Goal: Information Seeking & Learning: Learn about a topic

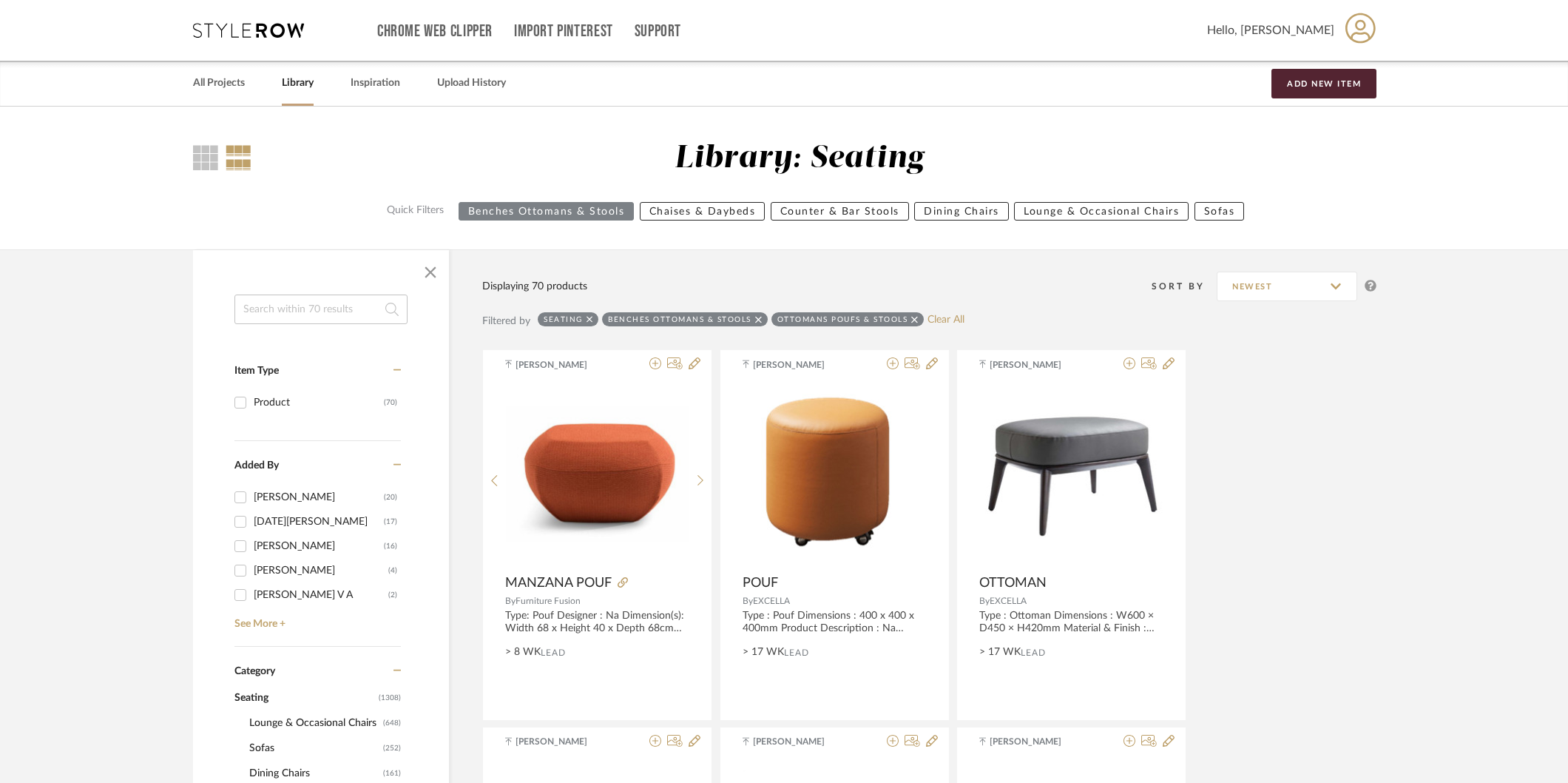
click at [953, 327] on div "Seating Benches Ottomans & Stools Ottomans Poufs & Stools Clear All" at bounding box center [752, 321] width 427 height 18
click at [953, 323] on link "Clear All" at bounding box center [946, 319] width 37 height 12
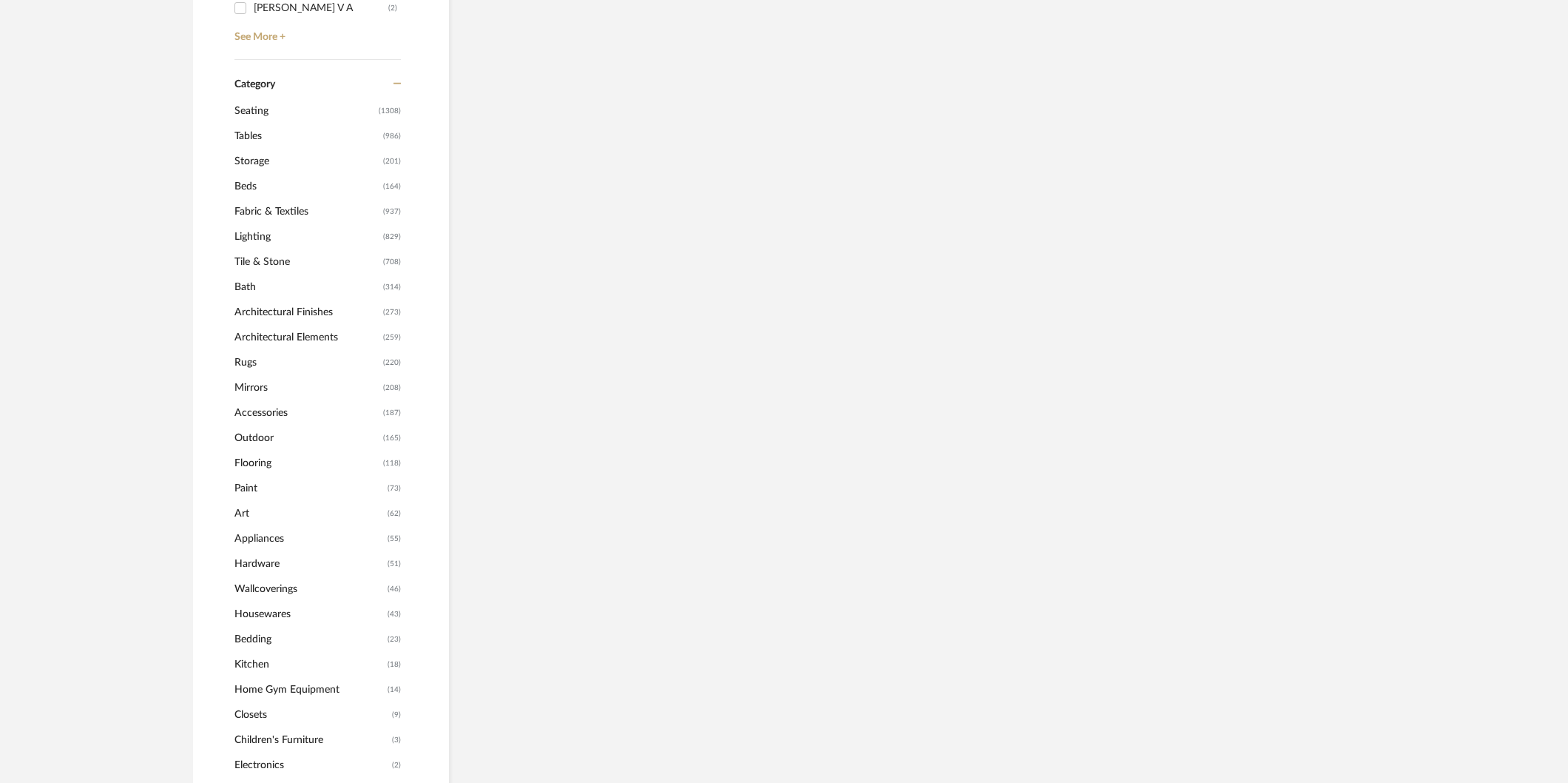
scroll to position [575, 0]
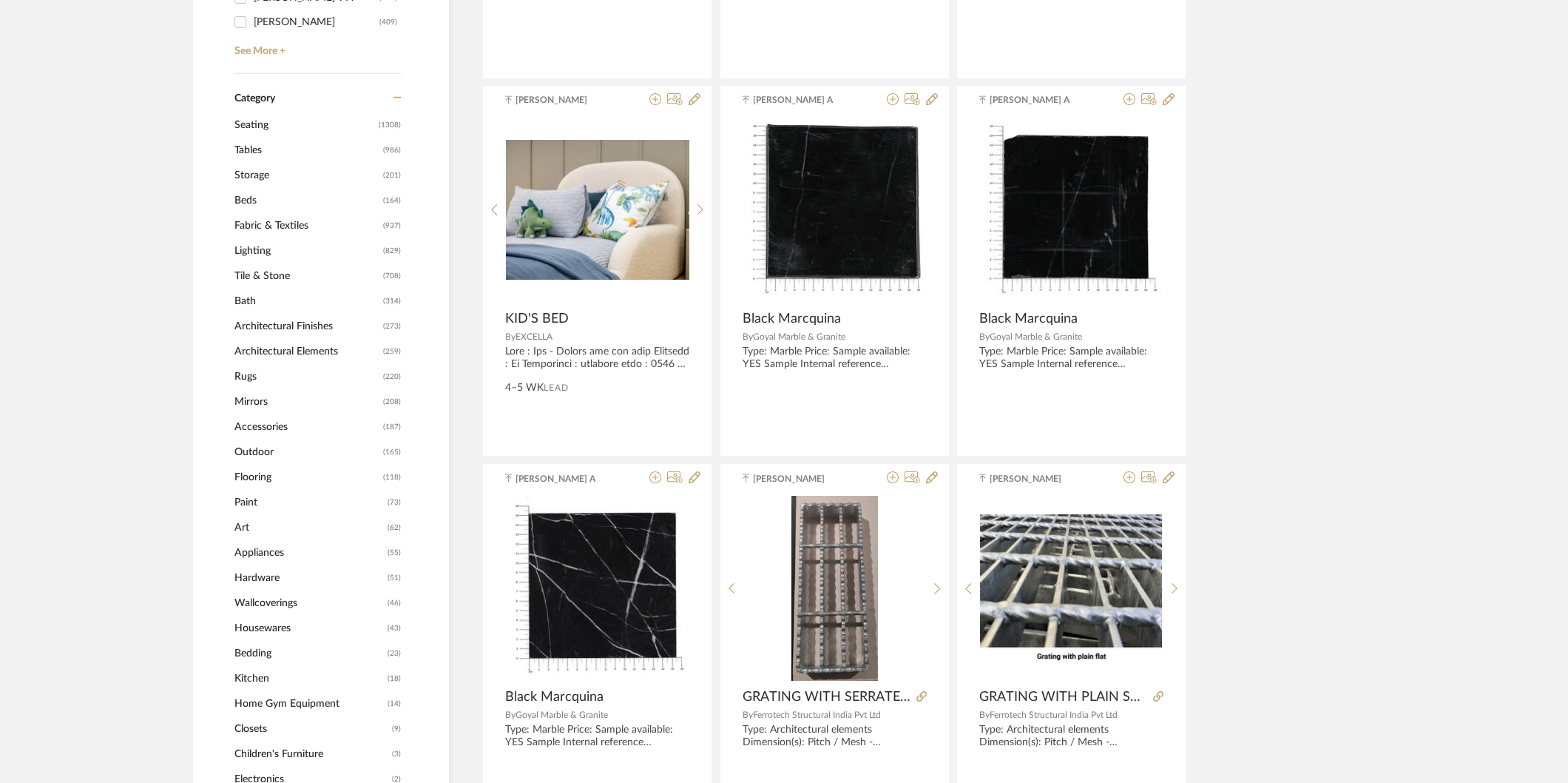
click at [276, 255] on span "Lighting" at bounding box center [307, 251] width 145 height 25
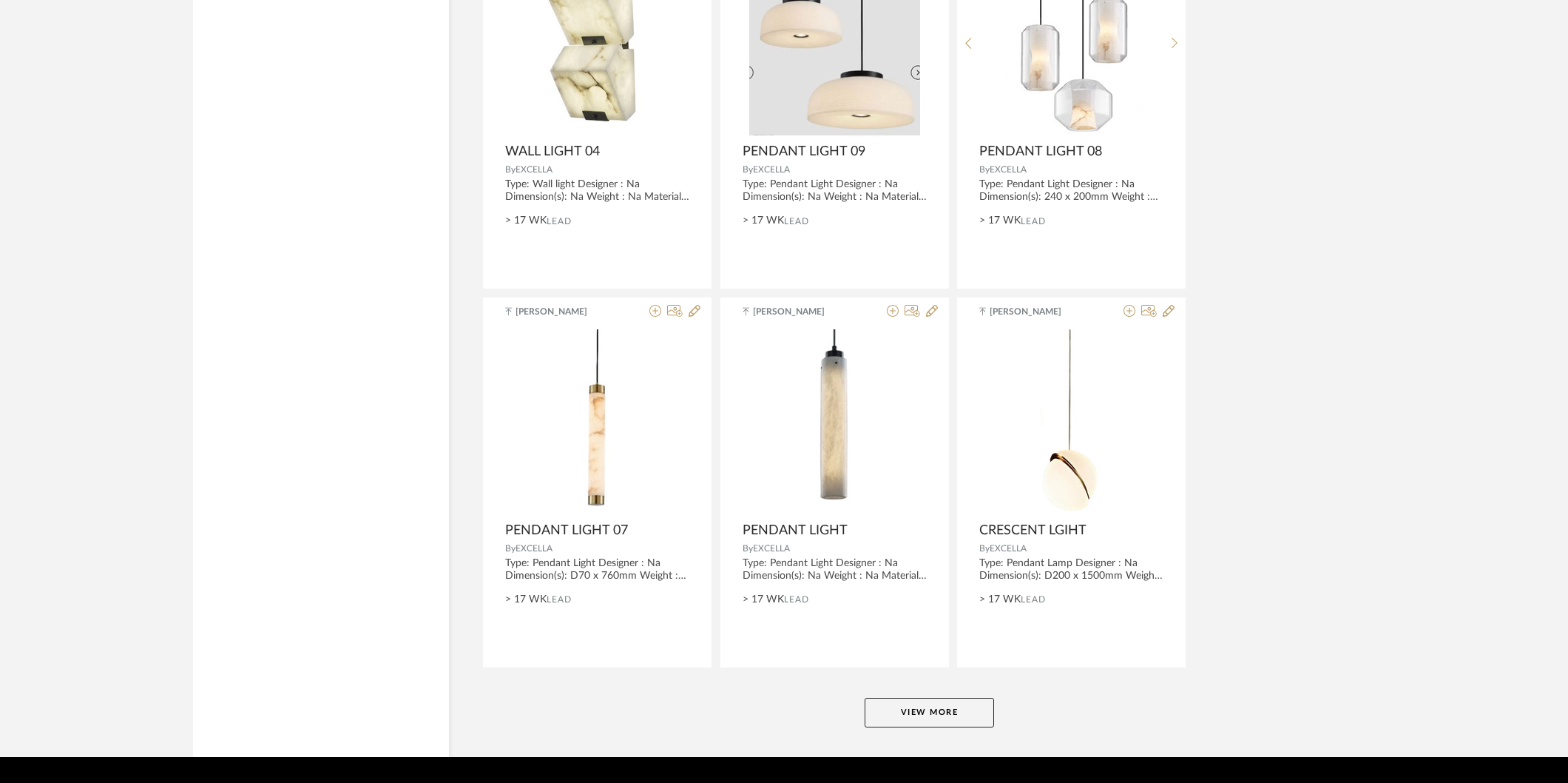
scroll to position [4259, 0]
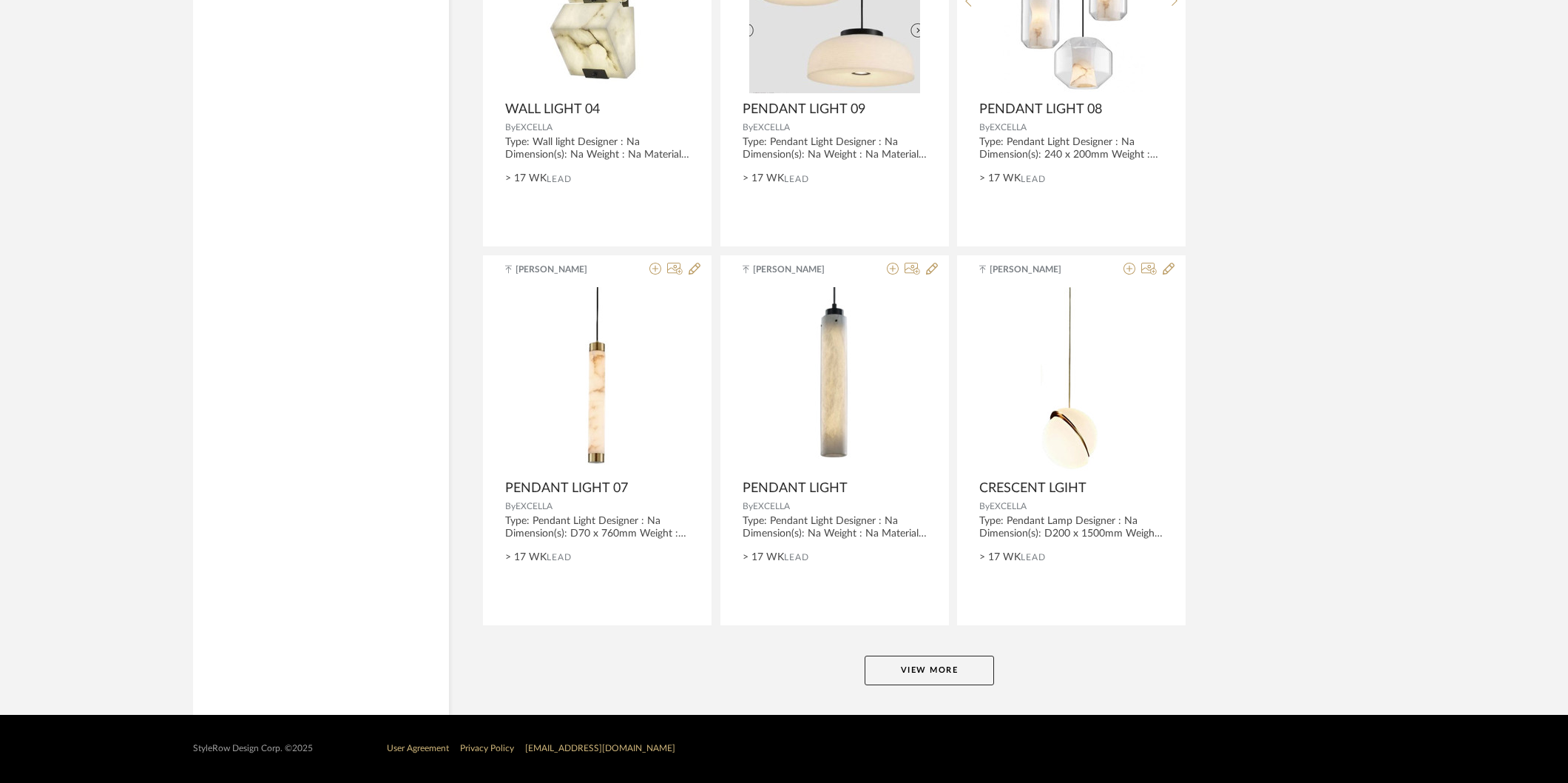
click at [914, 672] on button "View More" at bounding box center [929, 670] width 129 height 30
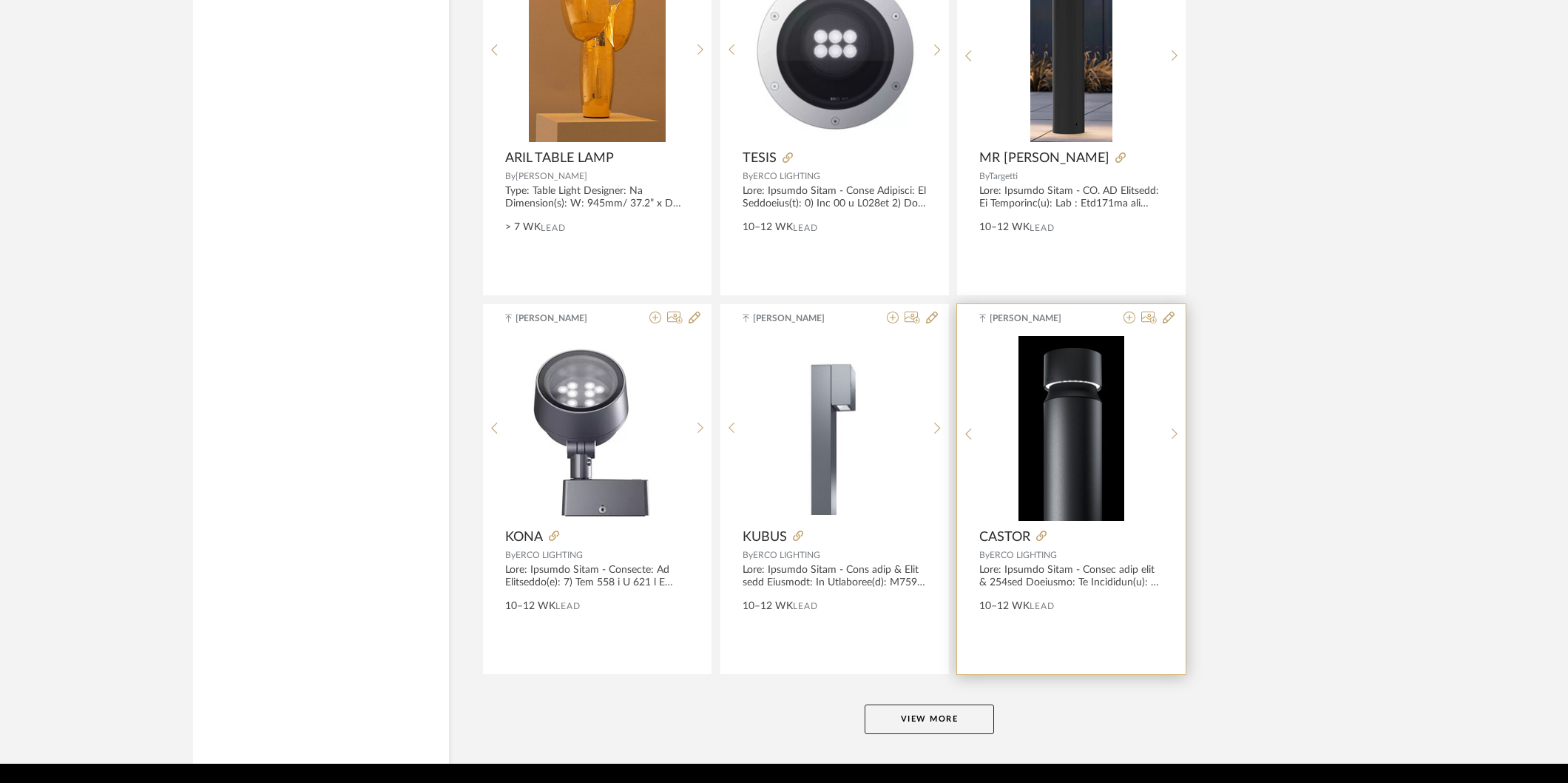
scroll to position [8805, 0]
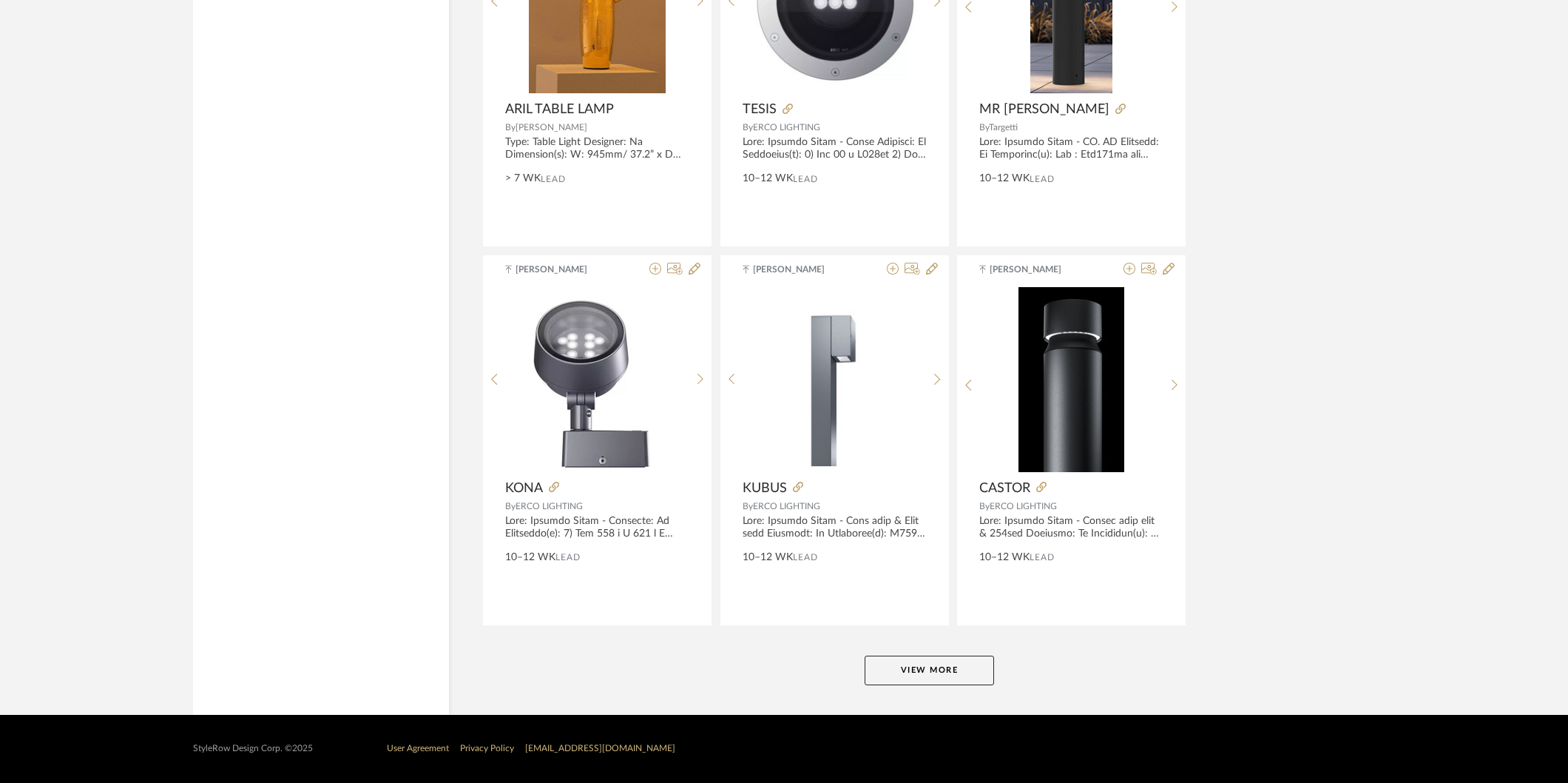
click at [944, 678] on button "View More" at bounding box center [929, 670] width 129 height 30
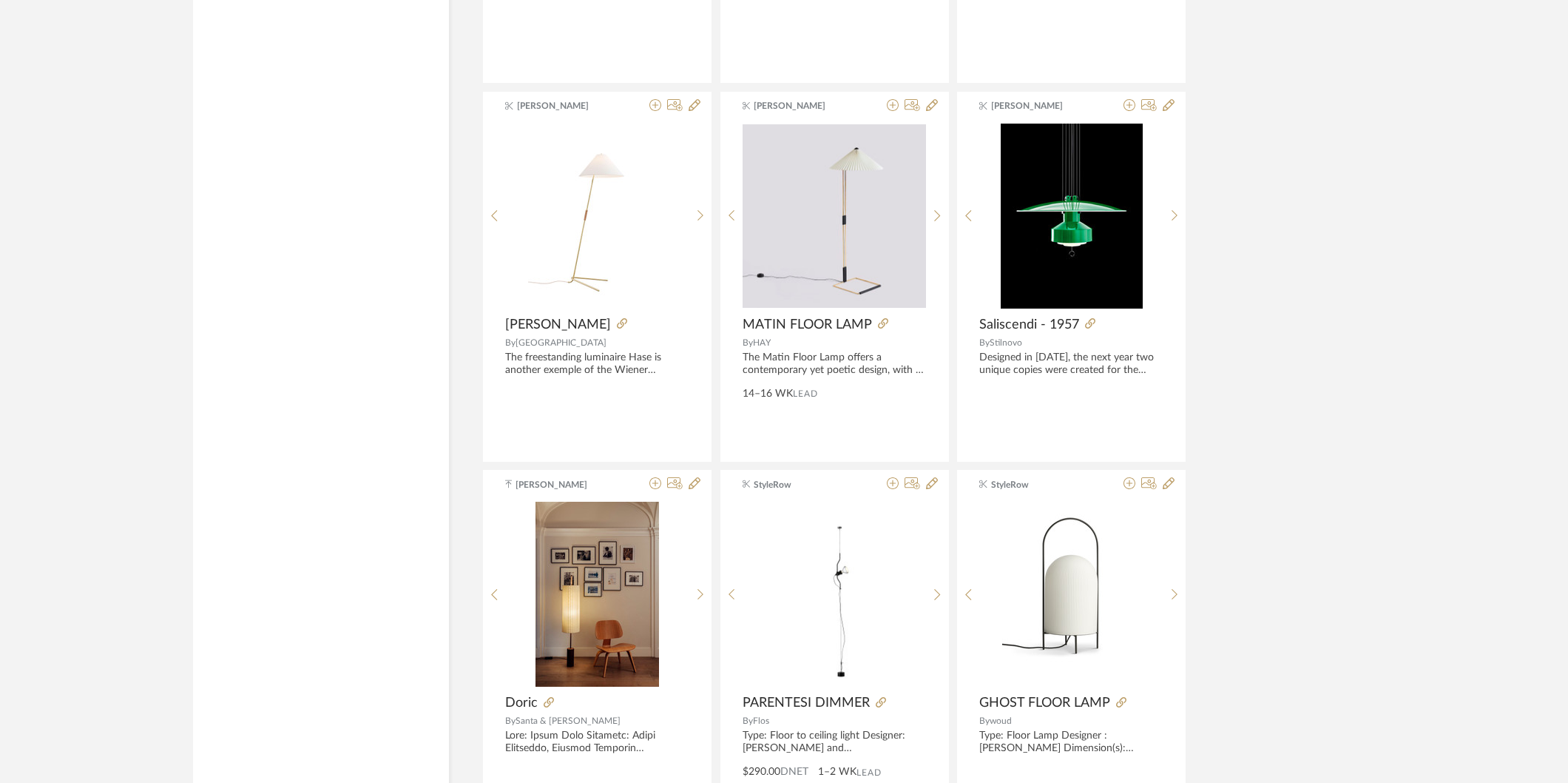
scroll to position [13328, 0]
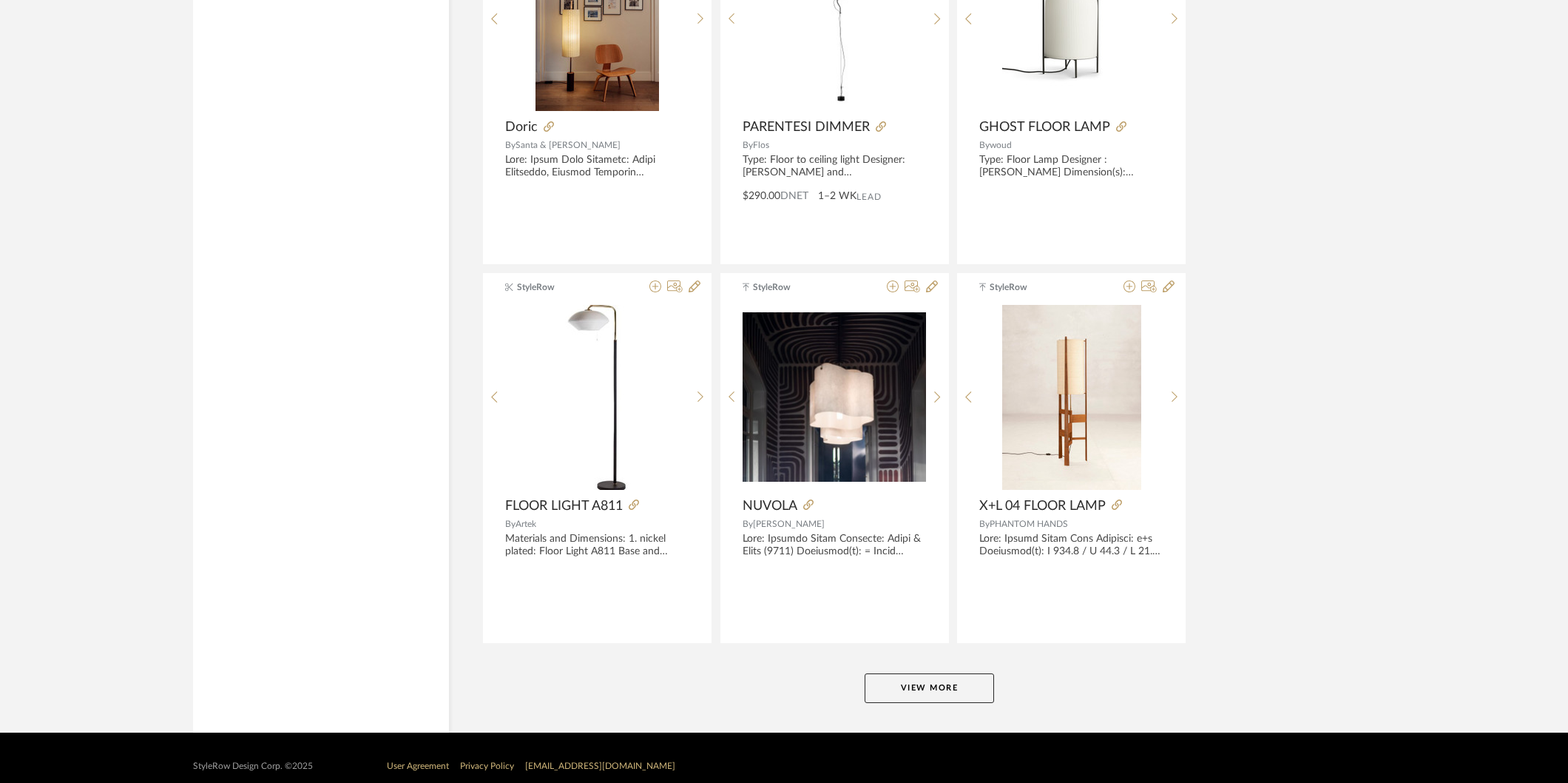
click at [970, 687] on button "View More" at bounding box center [929, 688] width 129 height 30
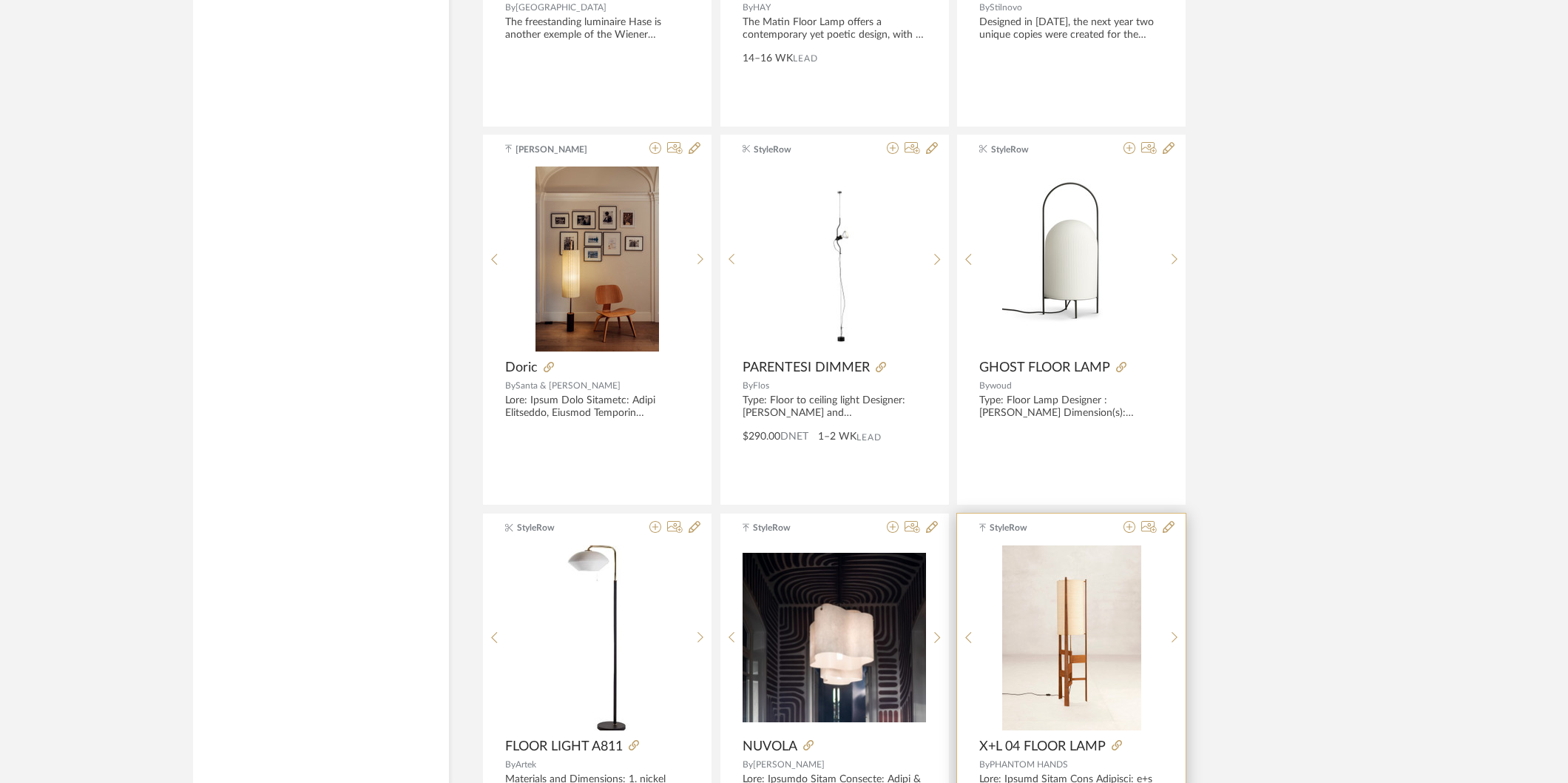
scroll to position [13082, 0]
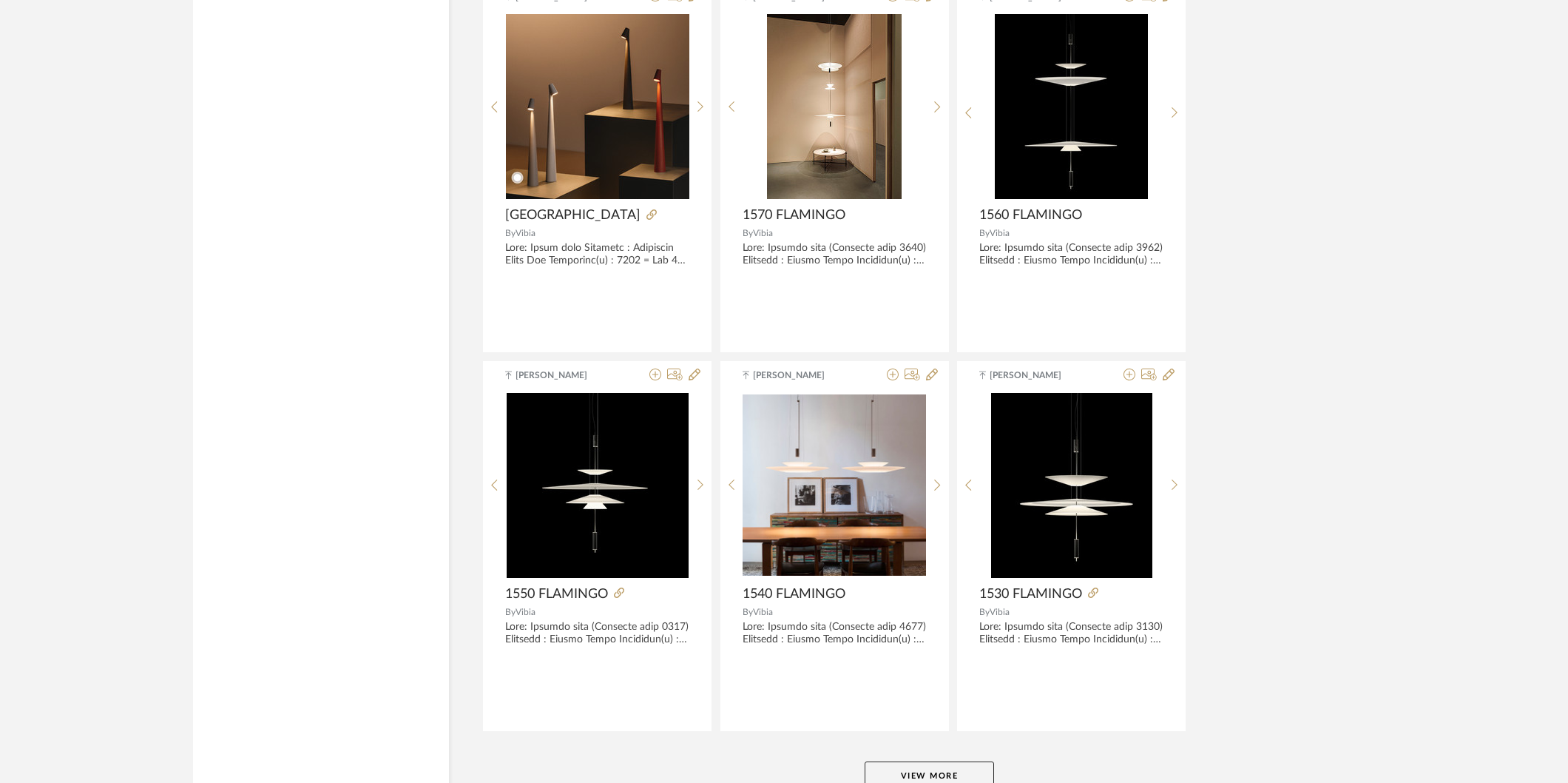
scroll to position [17797, 0]
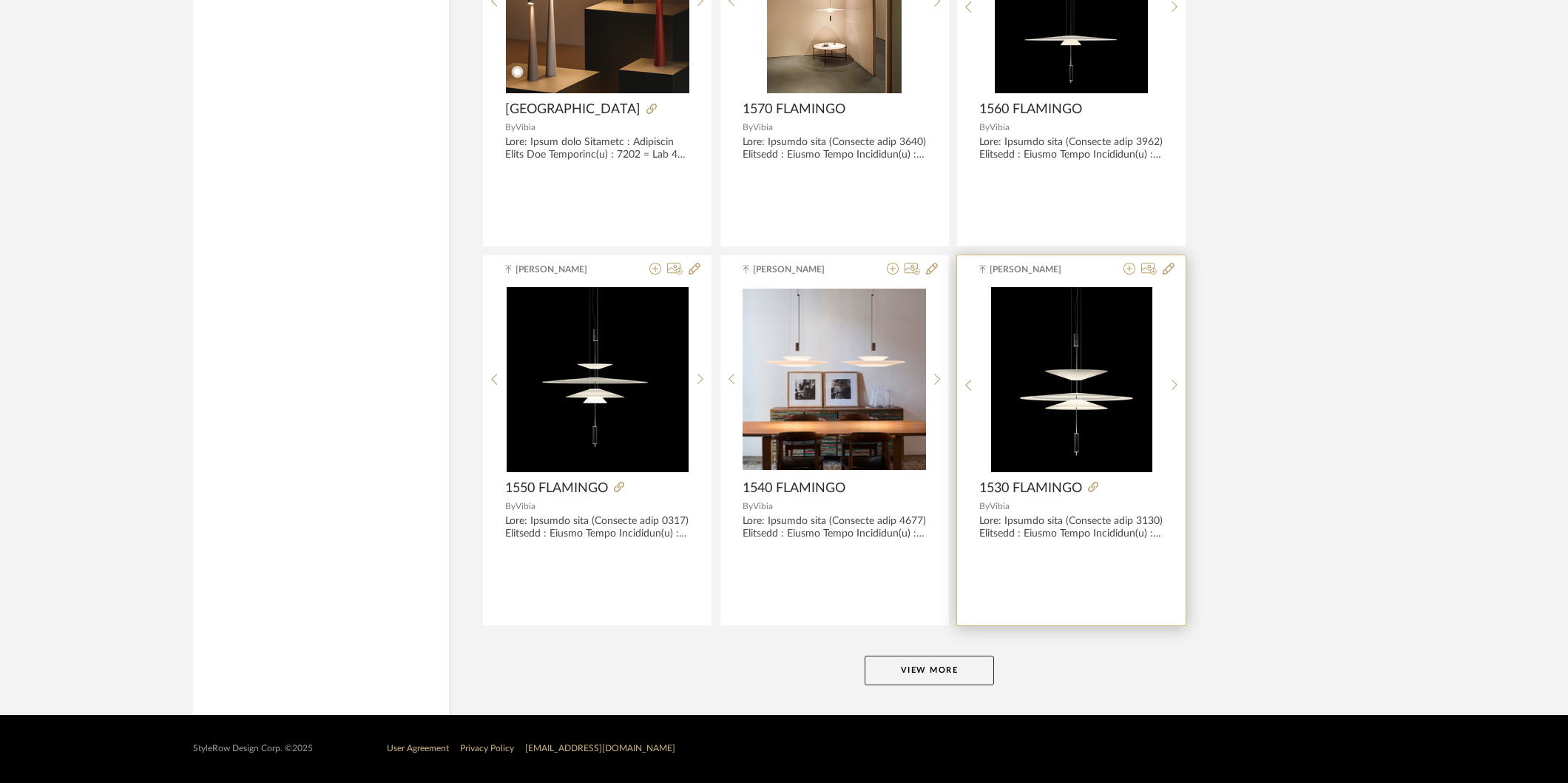
scroll to position [17896, 0]
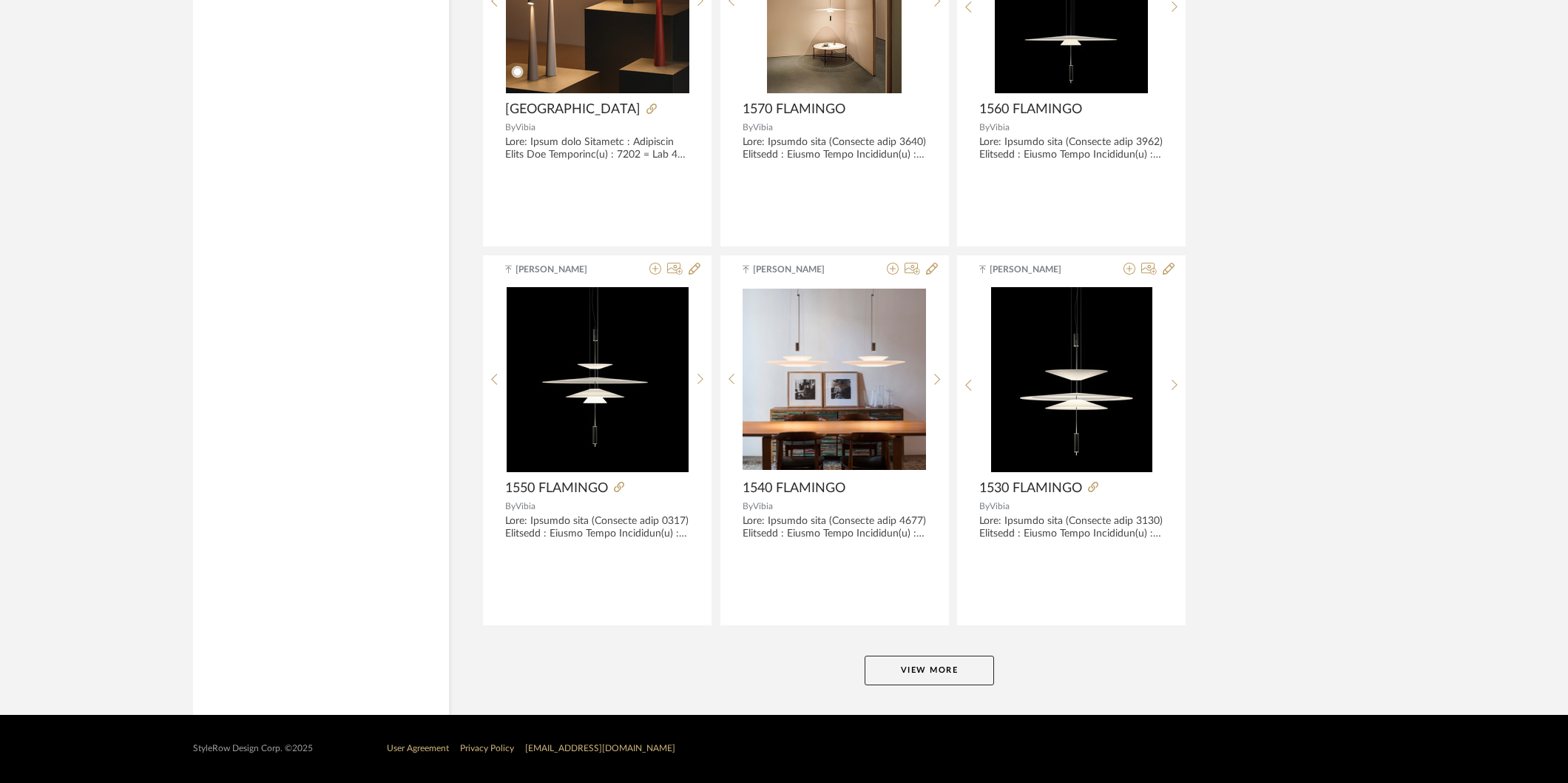
click at [926, 666] on button "View More" at bounding box center [929, 670] width 129 height 30
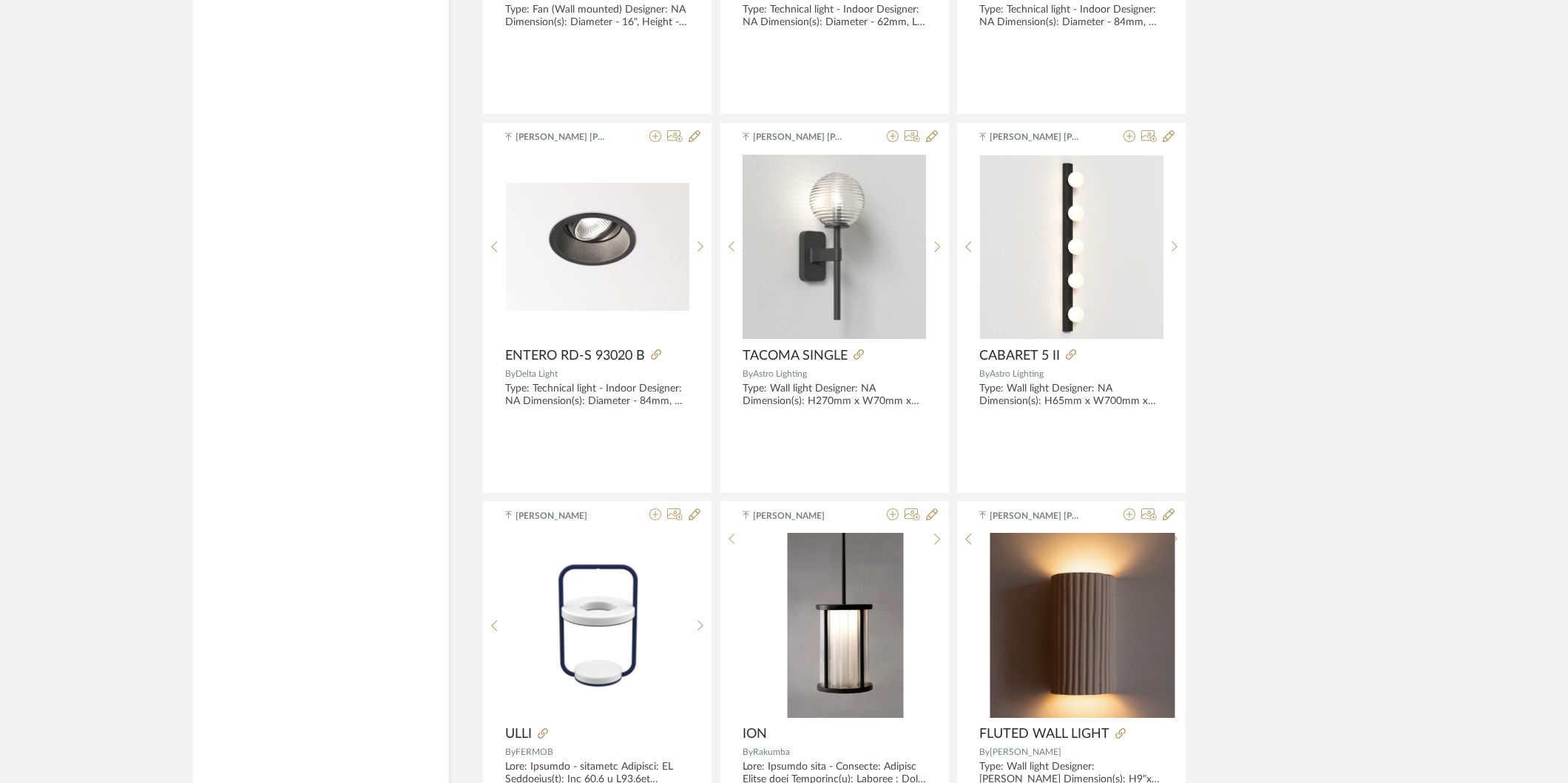
scroll to position [19540, 0]
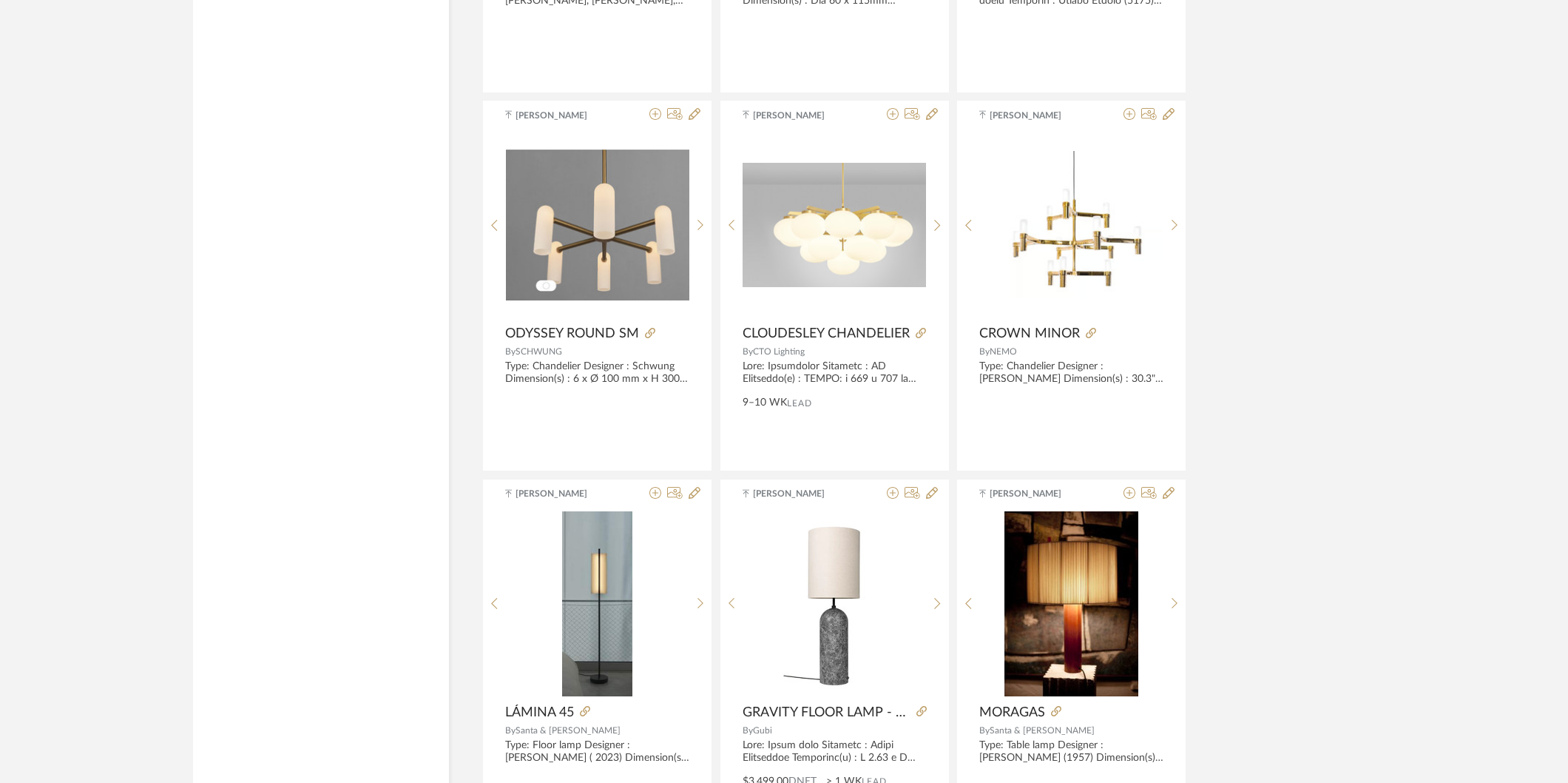
scroll to position [22419, 0]
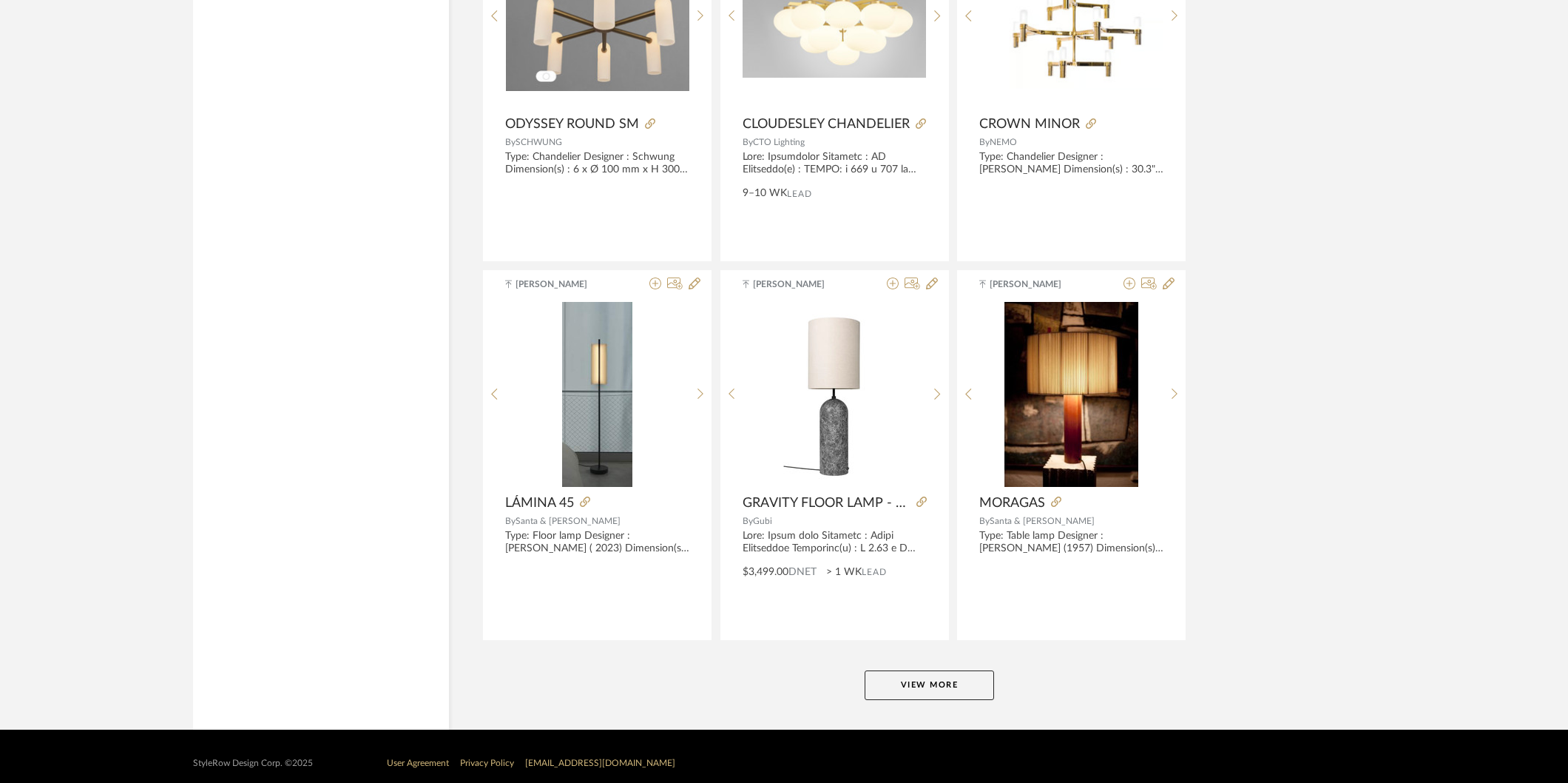
click at [880, 701] on button "View More" at bounding box center [929, 685] width 129 height 30
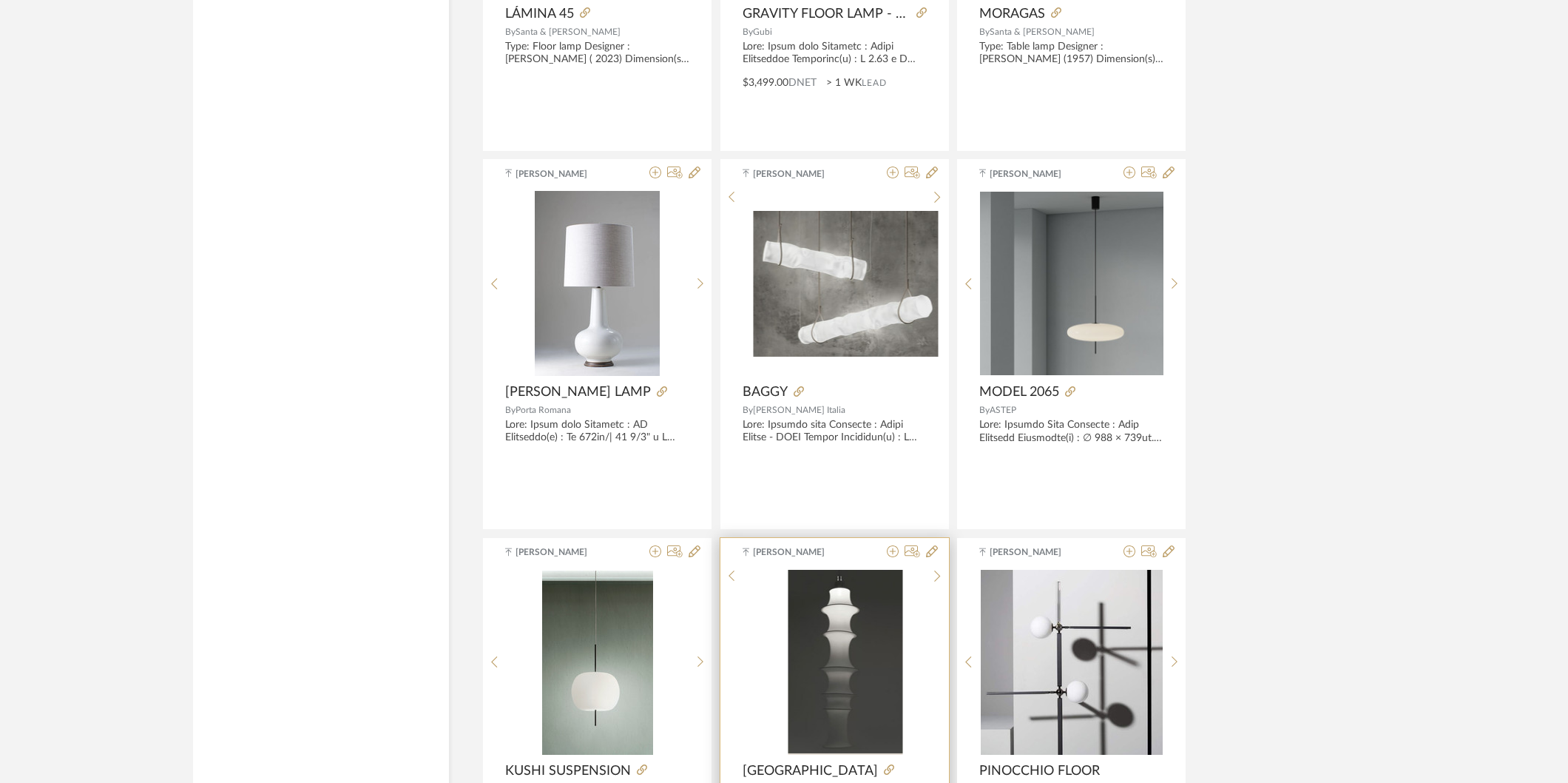
scroll to position [23104, 0]
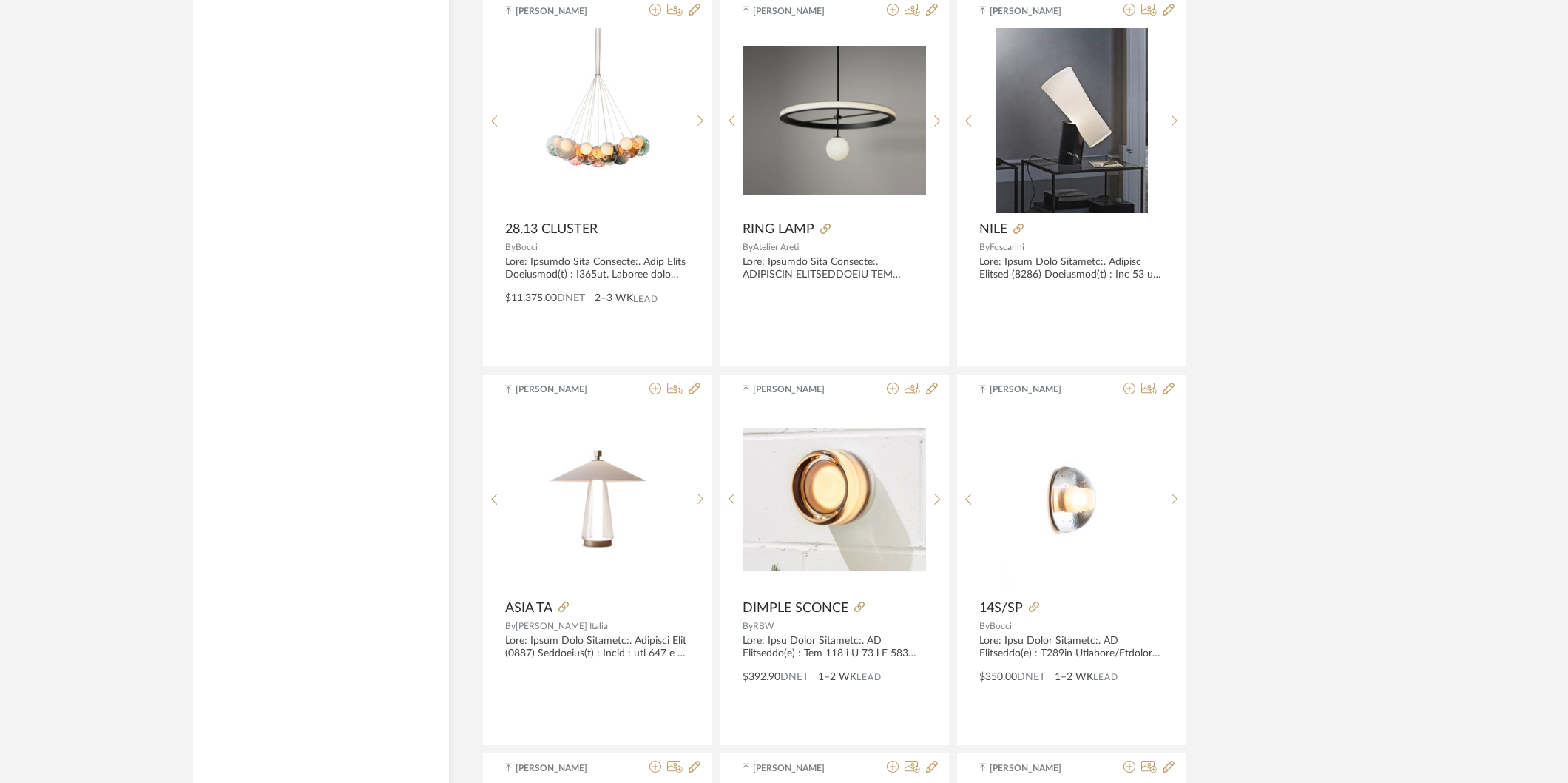
scroll to position [24364, 0]
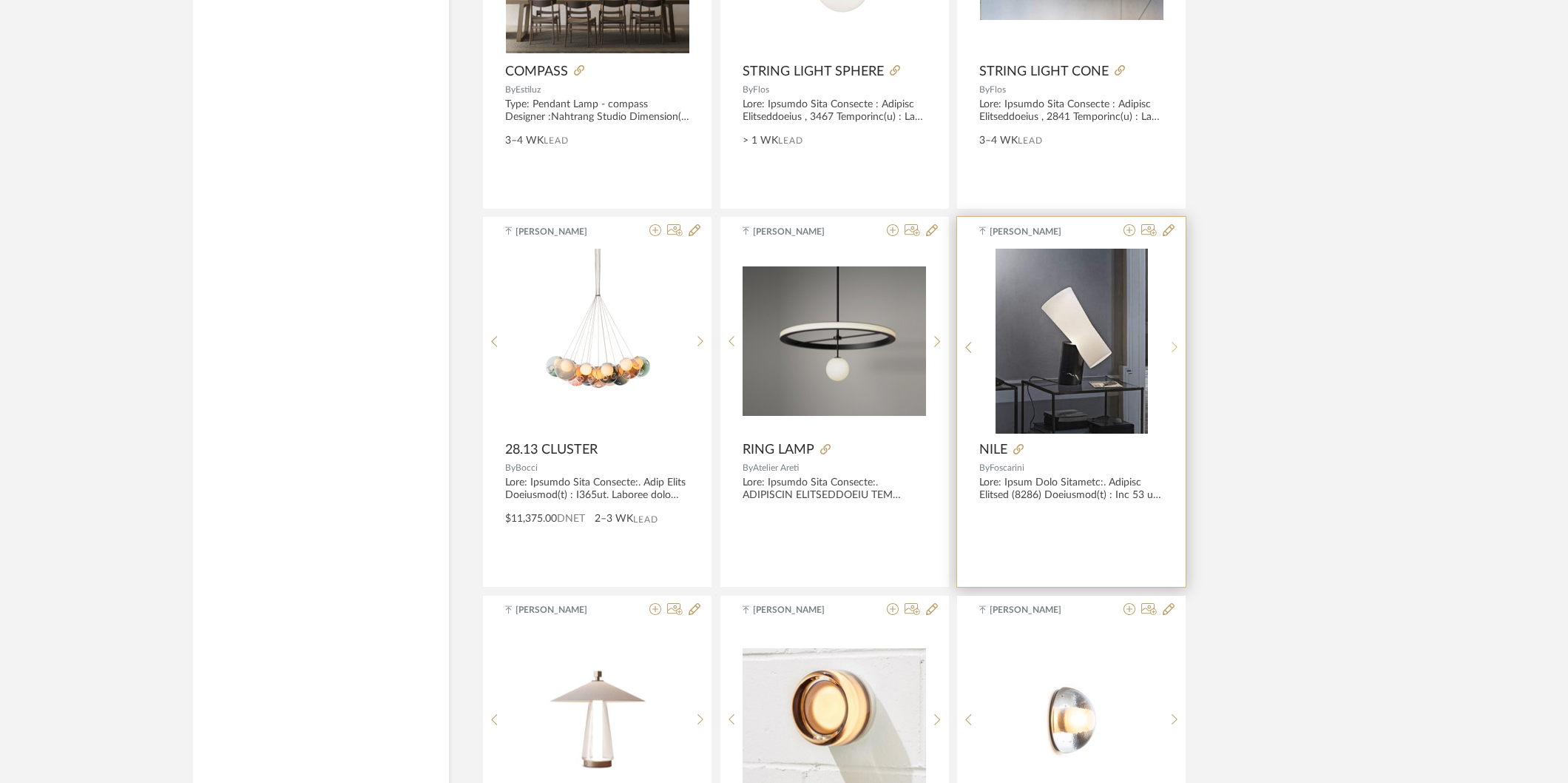
click at [1173, 352] on icon at bounding box center [1174, 347] width 7 height 12
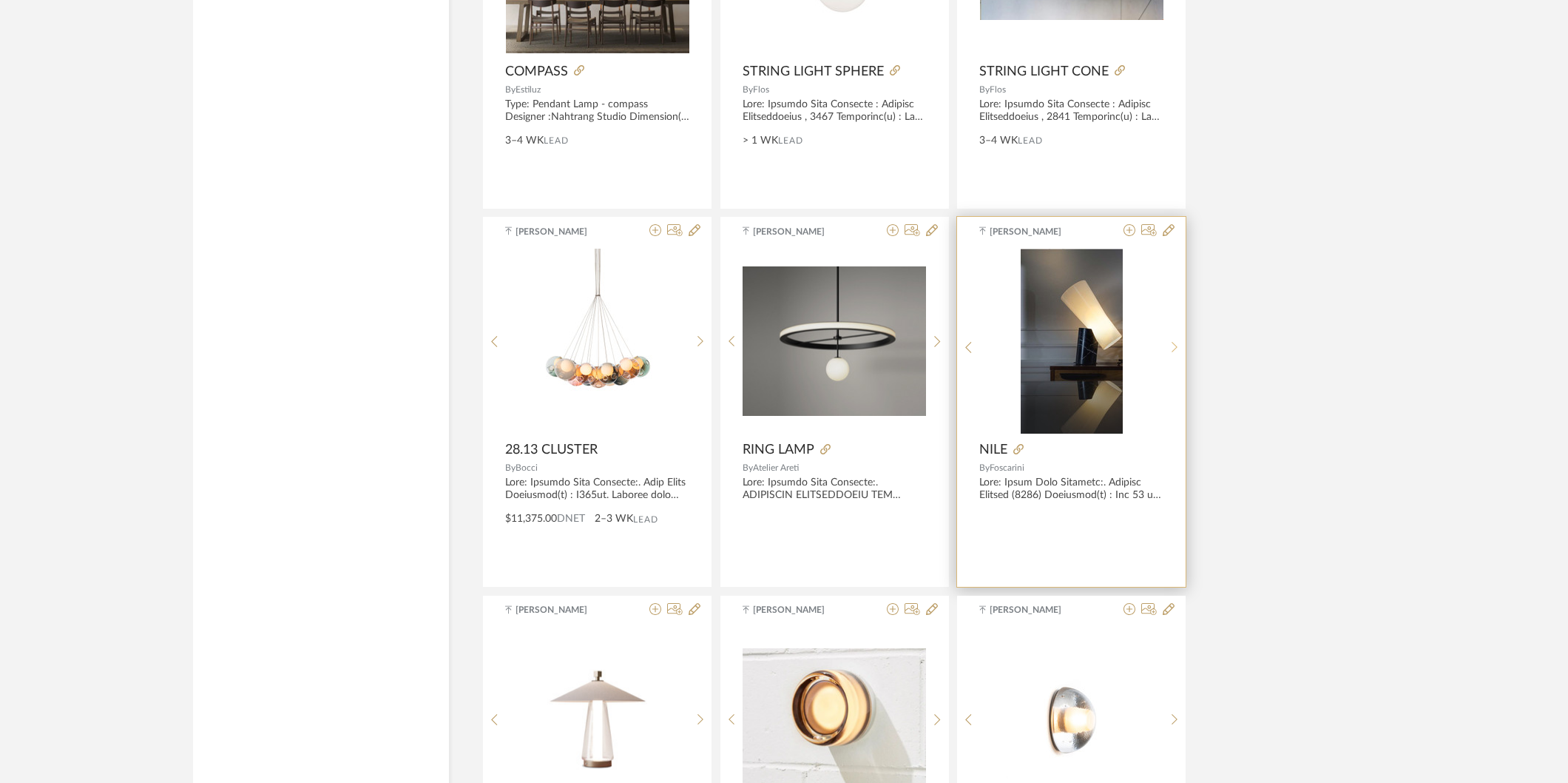
click at [1173, 352] on icon at bounding box center [1174, 347] width 7 height 12
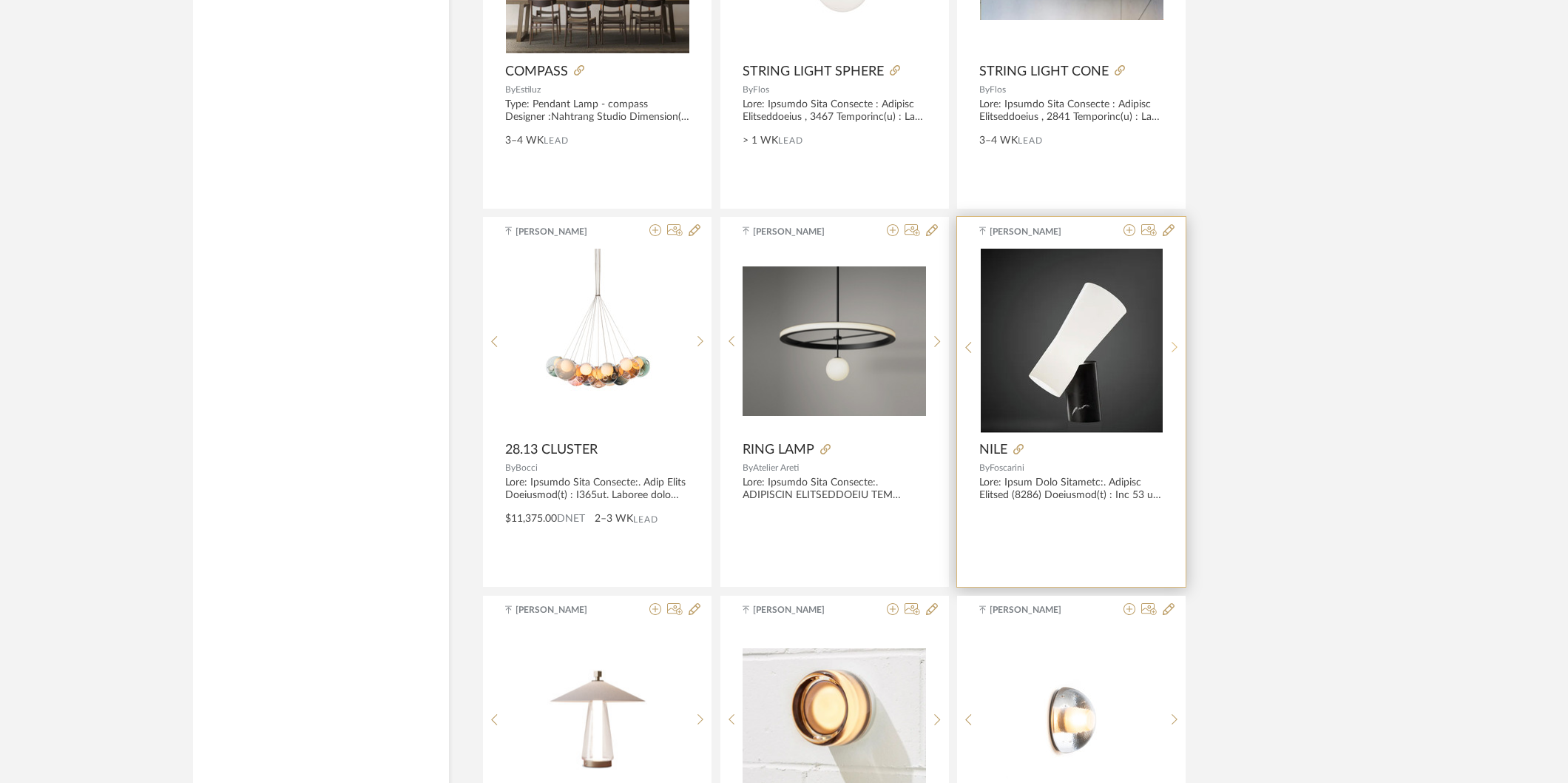
click at [1173, 352] on icon at bounding box center [1174, 347] width 7 height 12
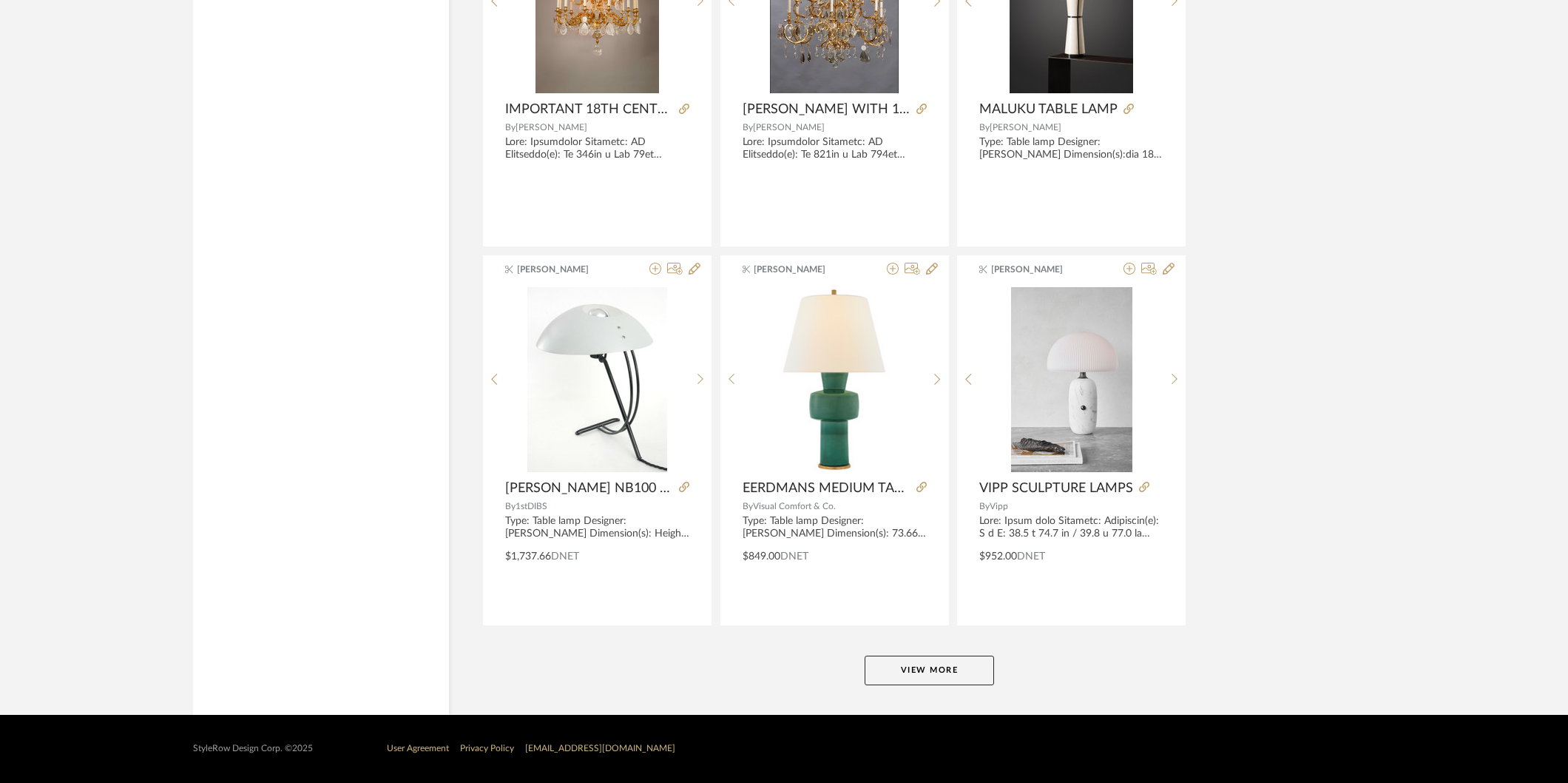
scroll to position [26987, 0]
drag, startPoint x: 1019, startPoint y: 708, endPoint x: 997, endPoint y: 707, distance: 22.0
drag, startPoint x: 997, startPoint y: 707, endPoint x: 942, endPoint y: 670, distance: 66.3
click at [942, 670] on button "View More" at bounding box center [929, 670] width 129 height 30
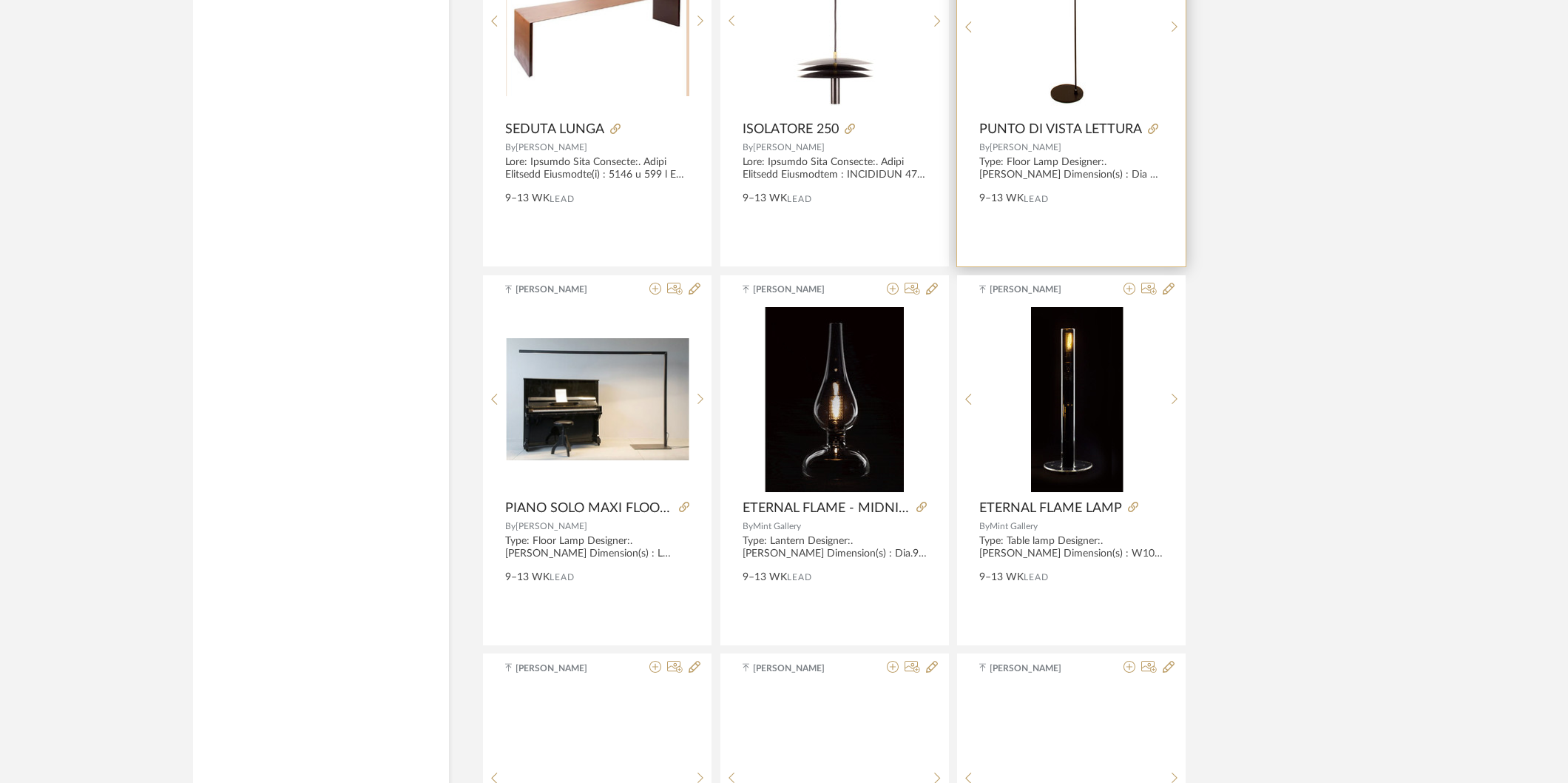
scroll to position [29236, 0]
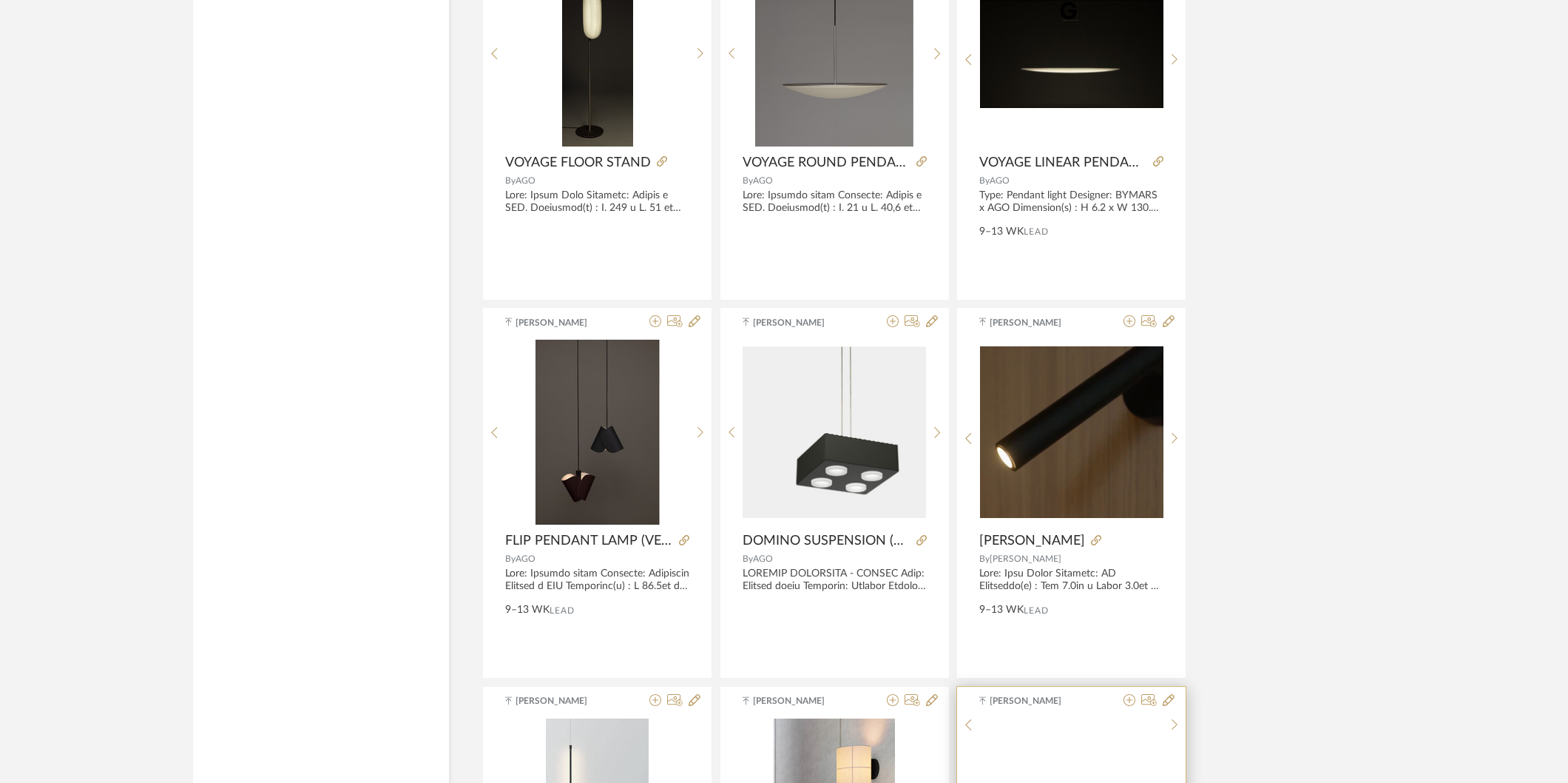
scroll to position [30908, 0]
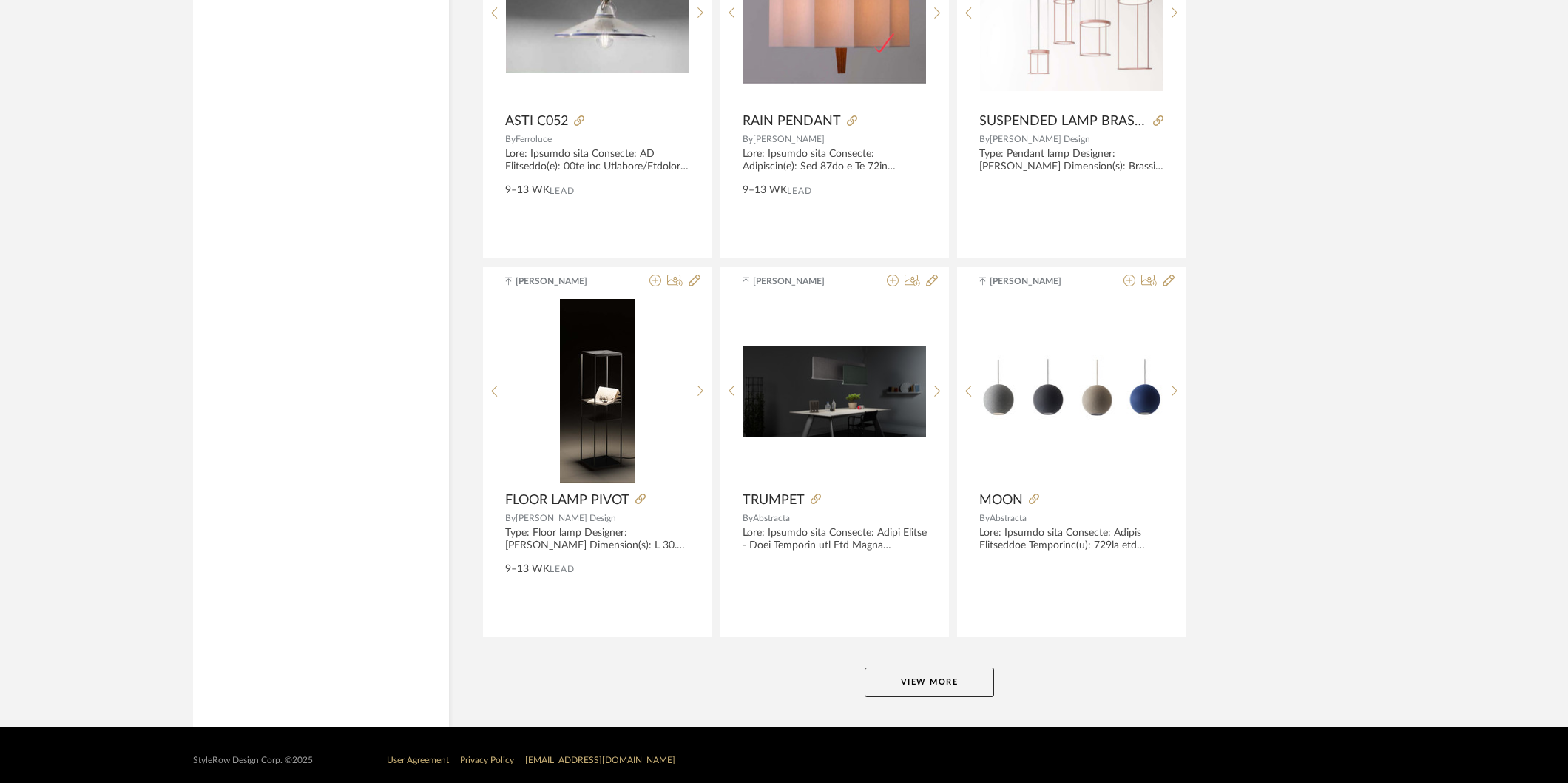
scroll to position [31533, 0]
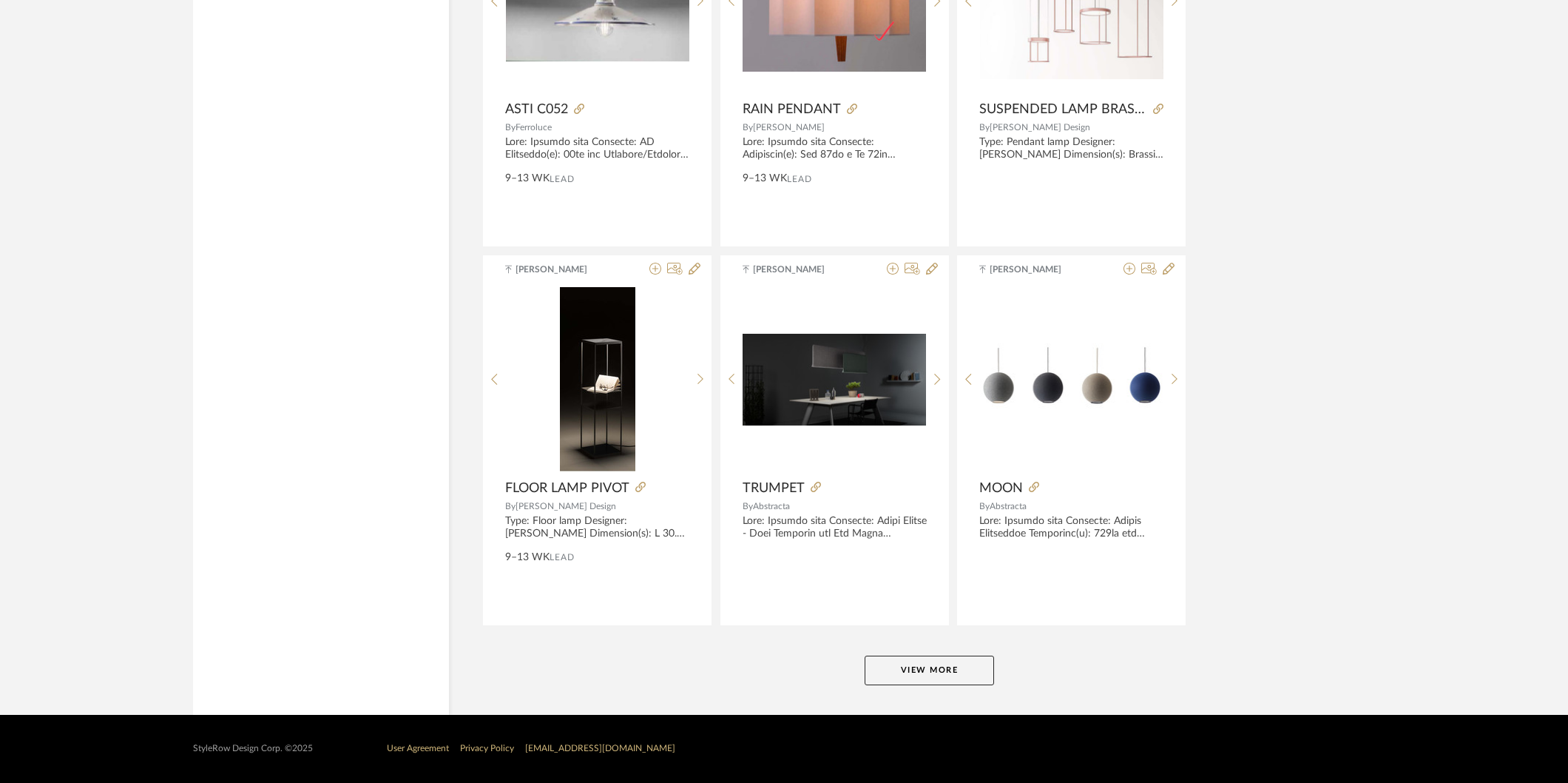
click at [941, 665] on button "View More" at bounding box center [929, 670] width 129 height 30
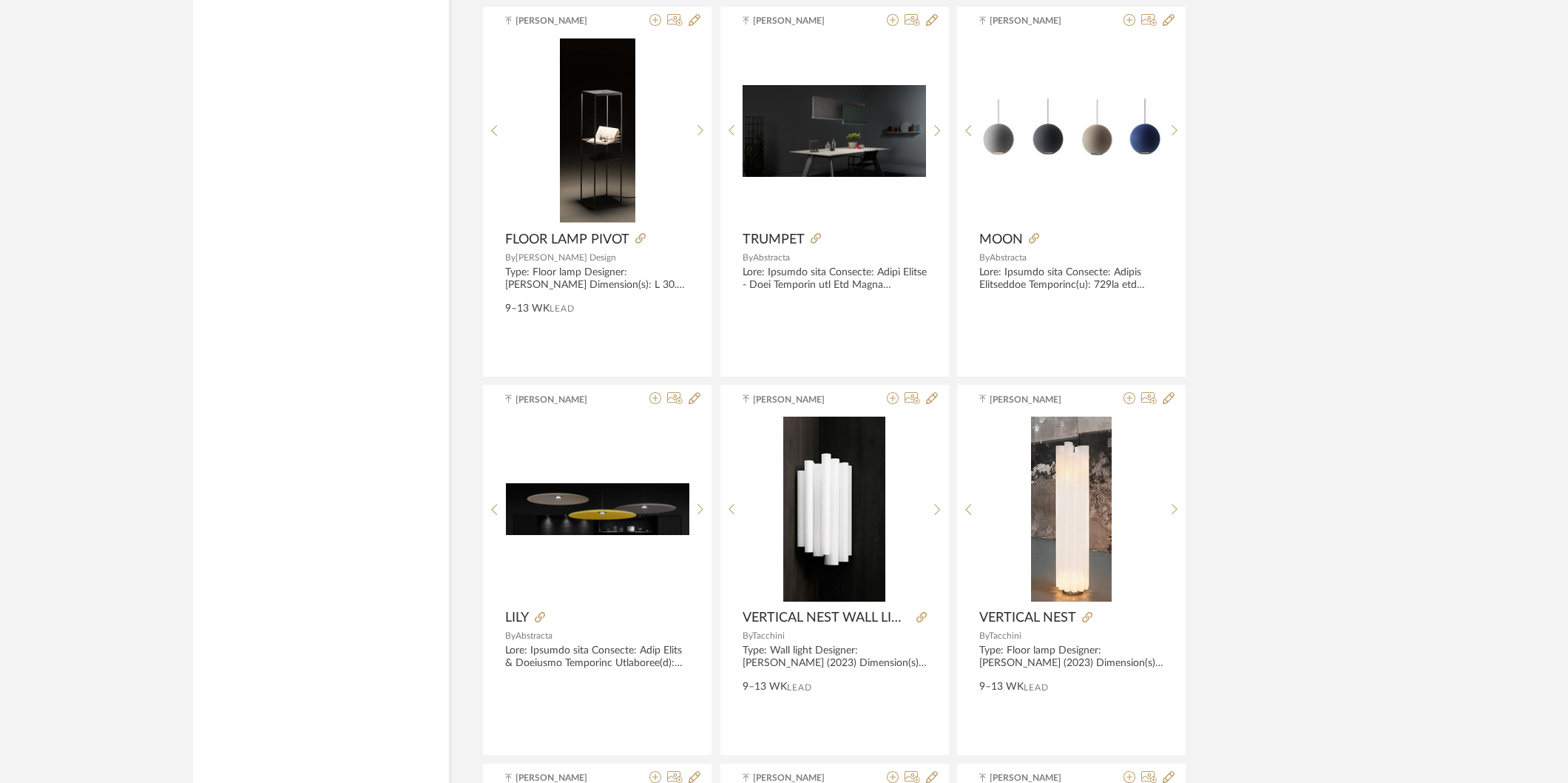
scroll to position [31944, 0]
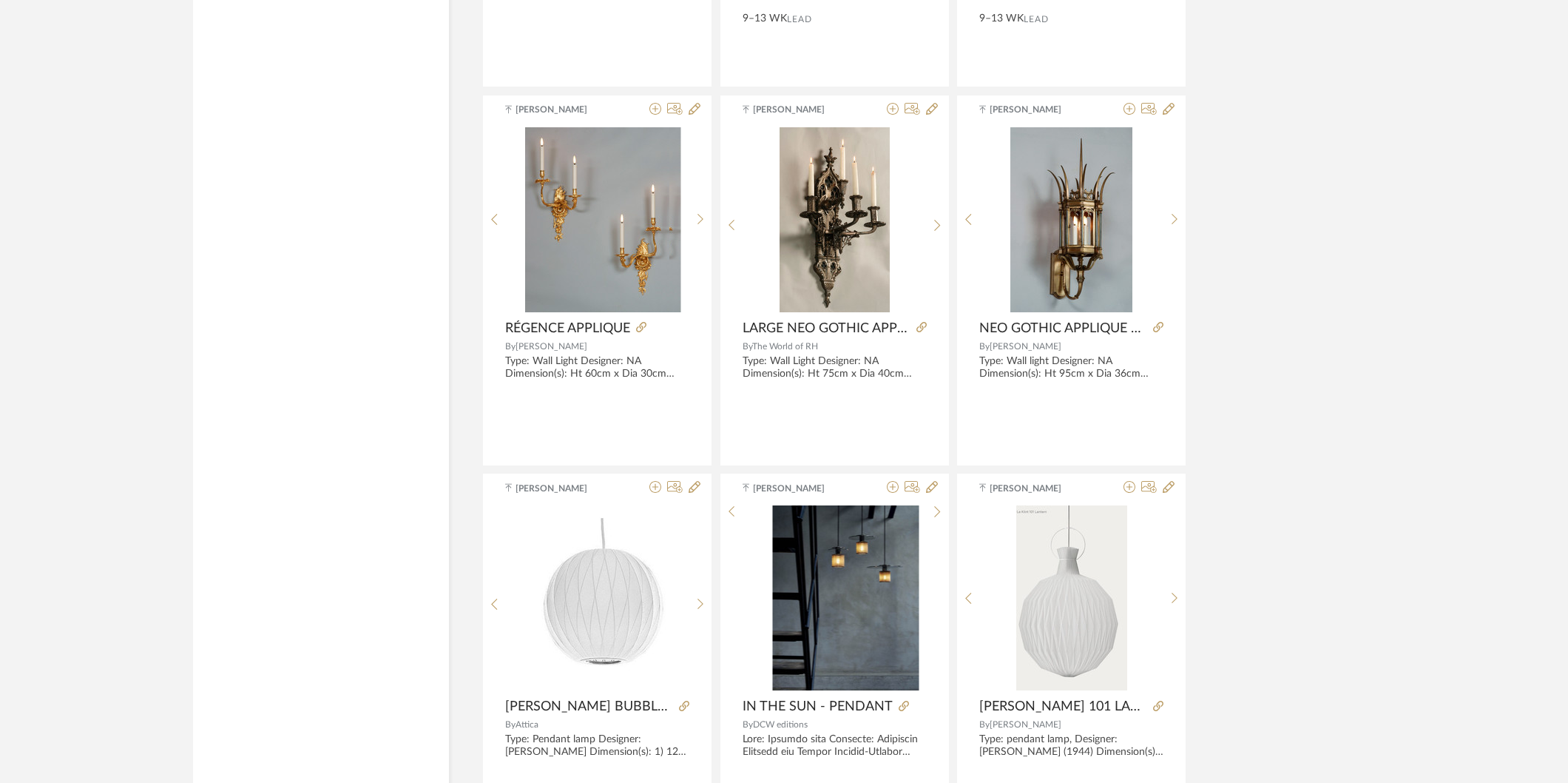
scroll to position [33178, 0]
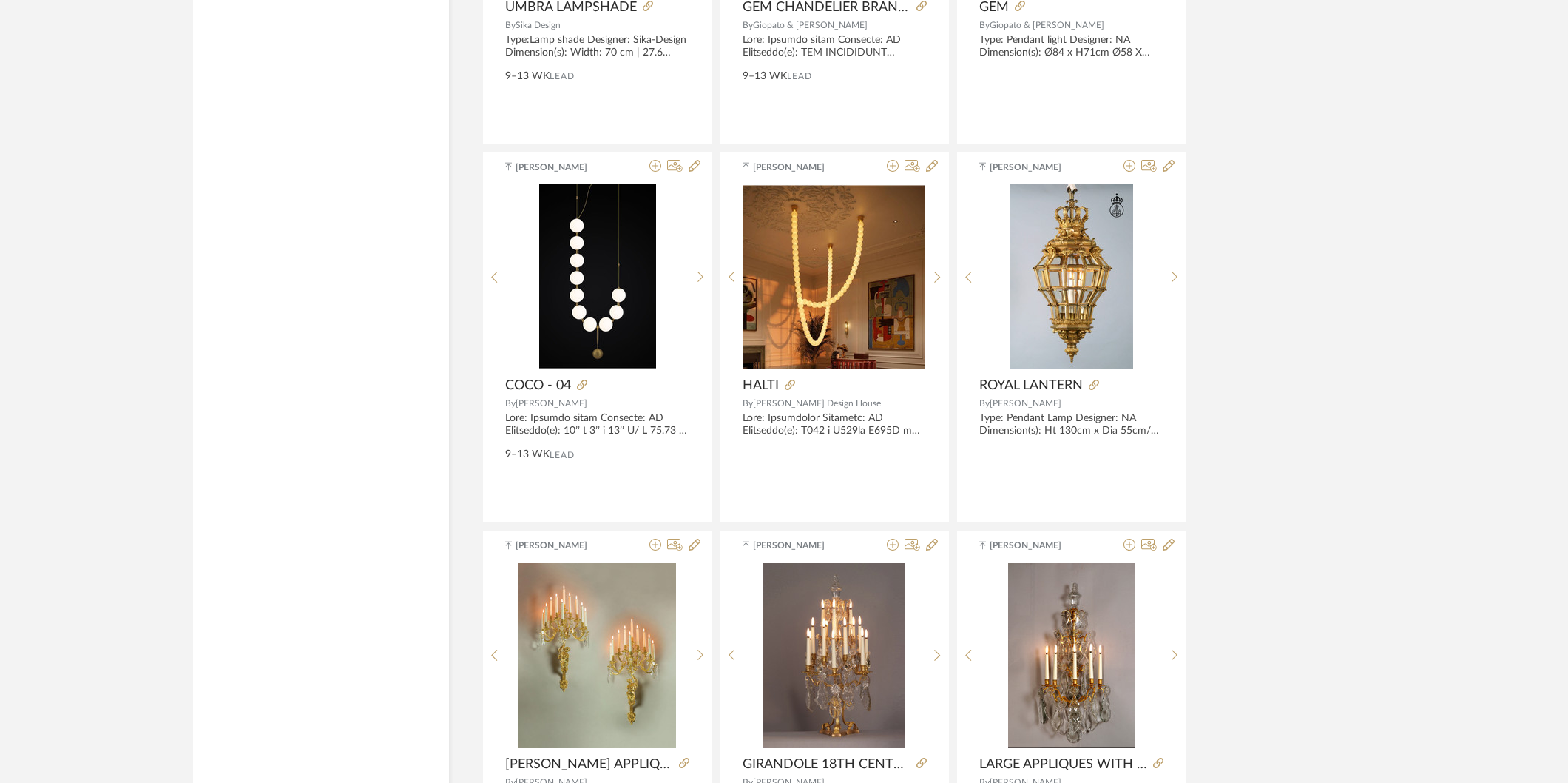
scroll to position [34275, 0]
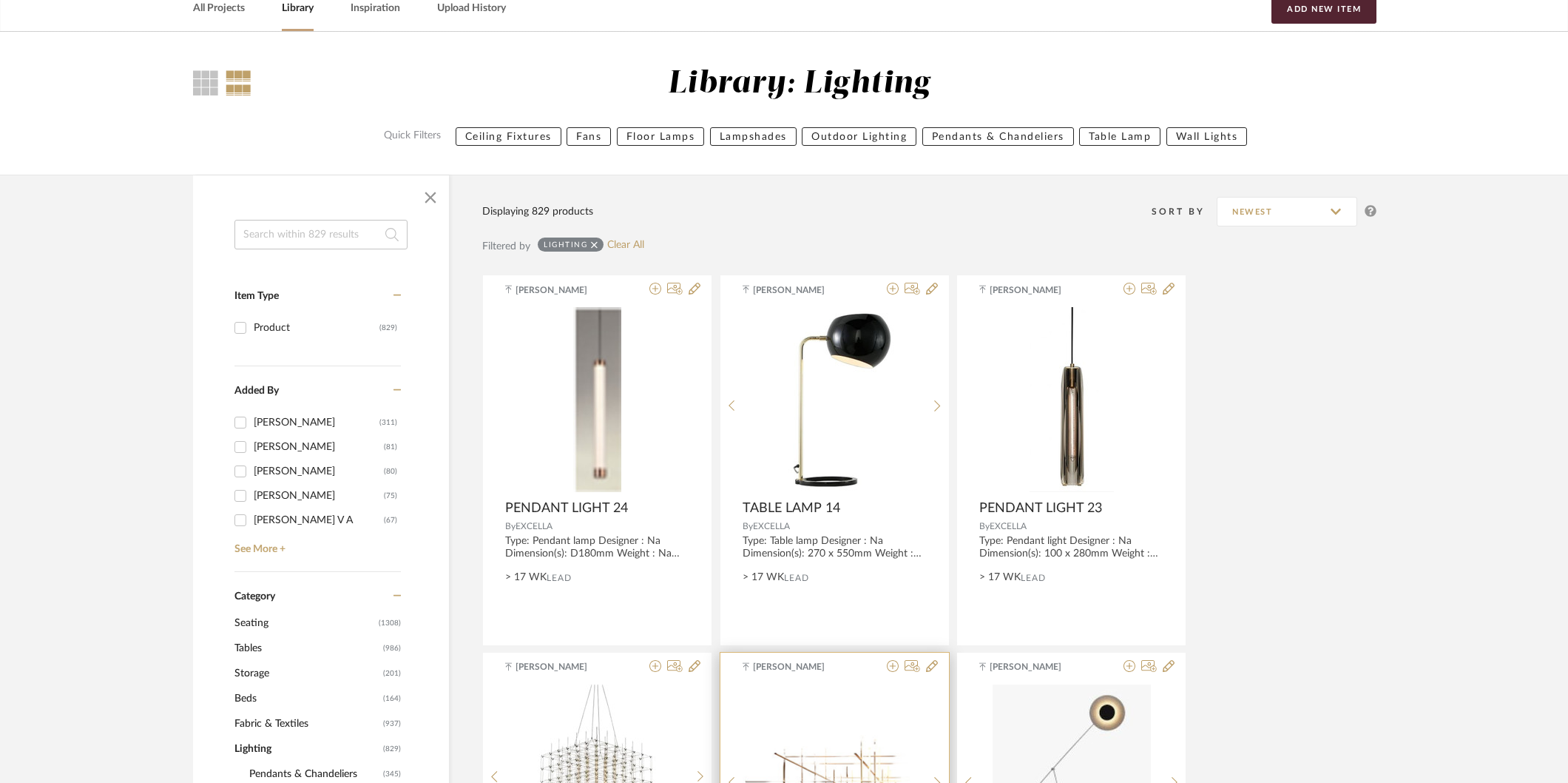
scroll to position [329, 0]
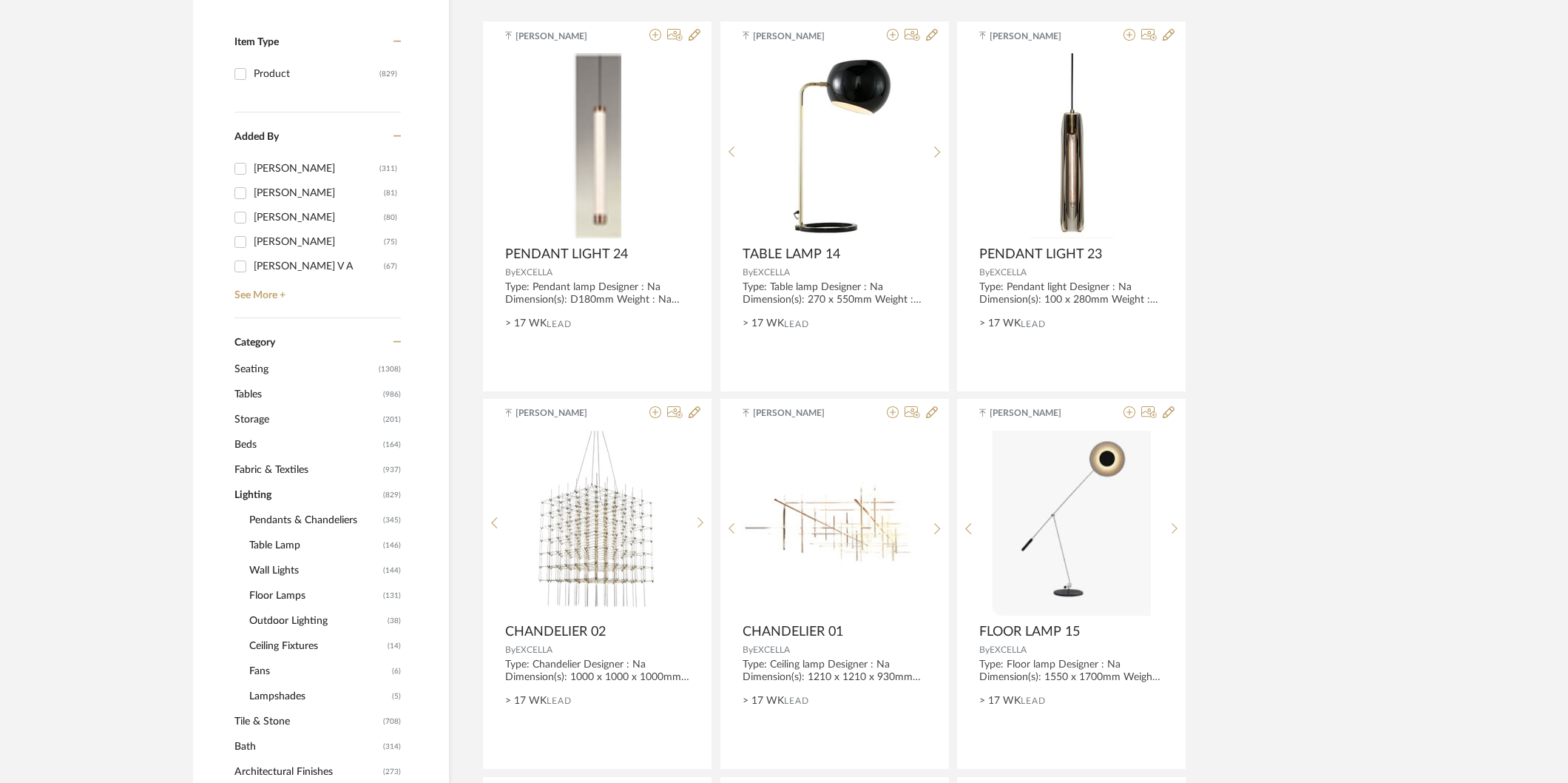
drag, startPoint x: 1337, startPoint y: 472, endPoint x: 1194, endPoint y: 455, distance: 144.0
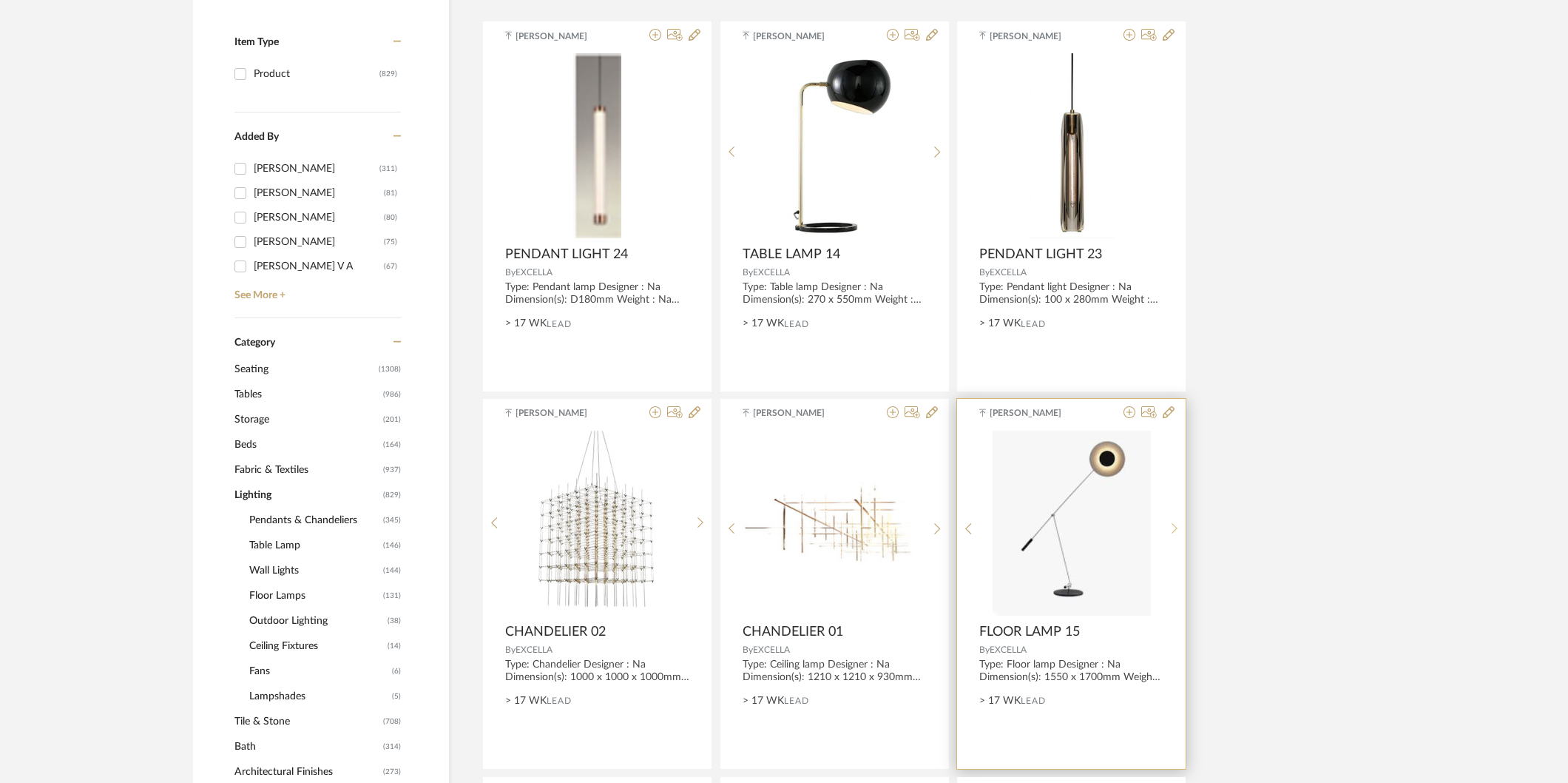
click at [1172, 530] on icon at bounding box center [1174, 528] width 7 height 12
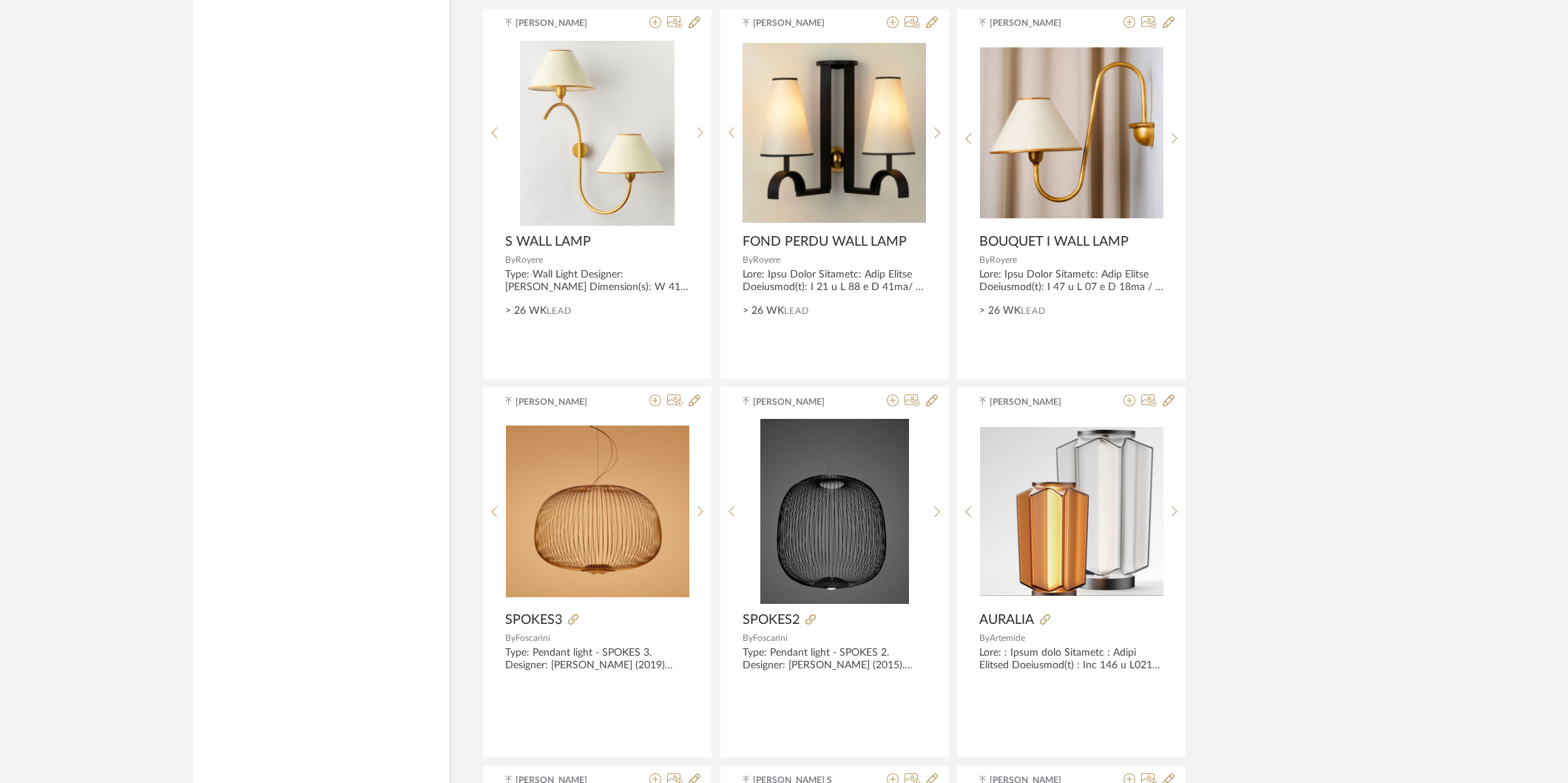
scroll to position [10857, 0]
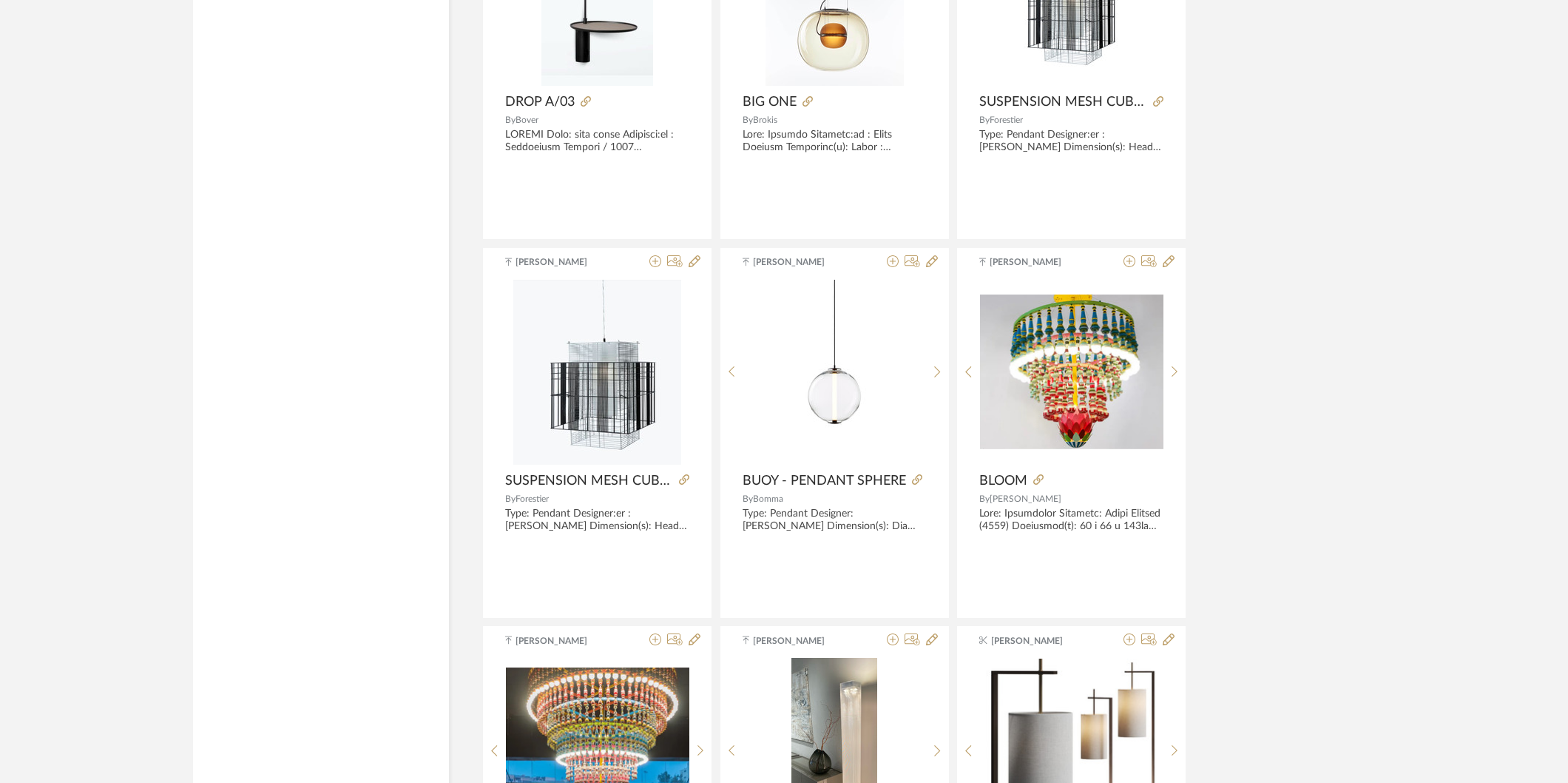
scroll to position [12035, 0]
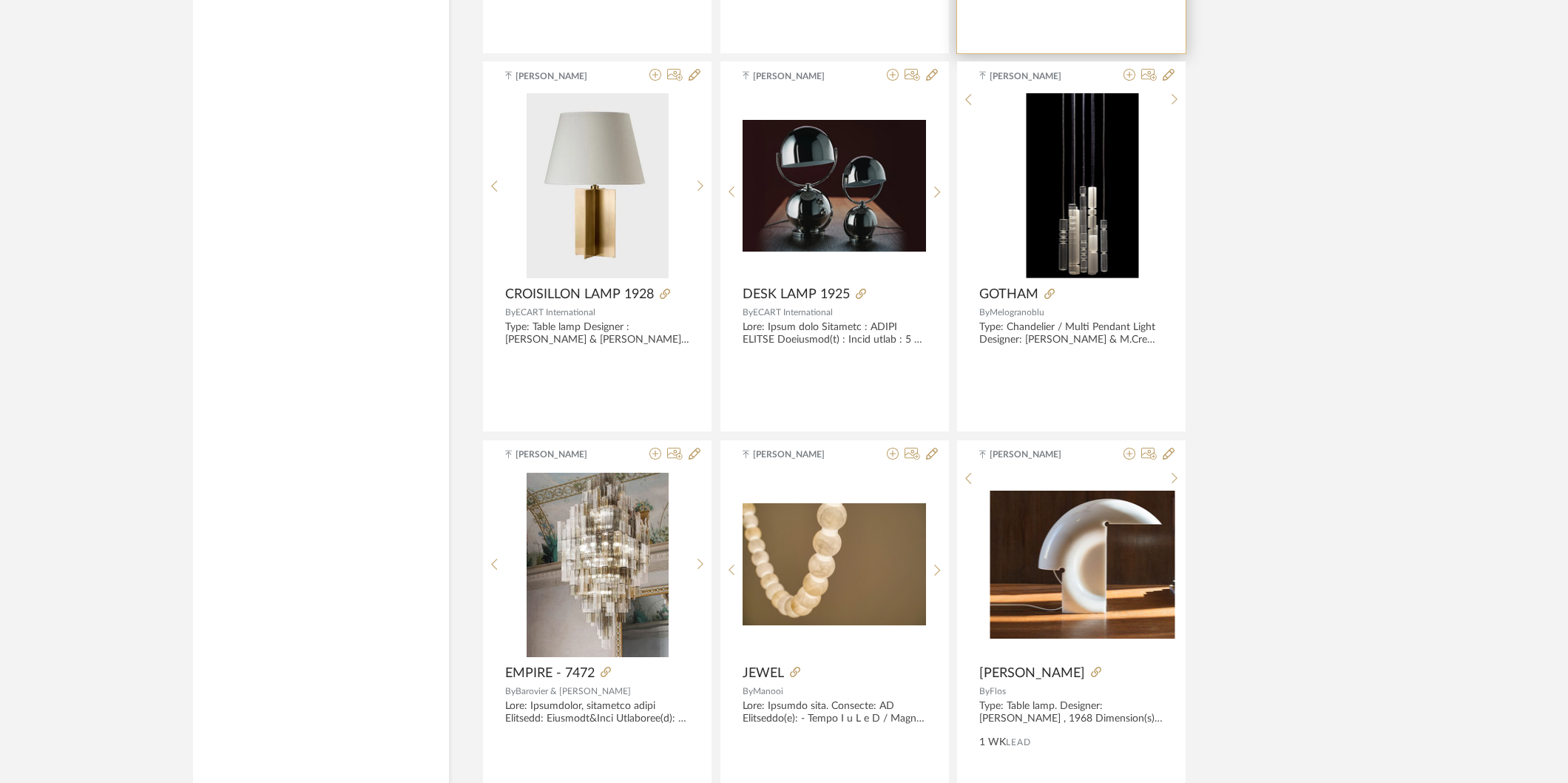
scroll to position [15297, 0]
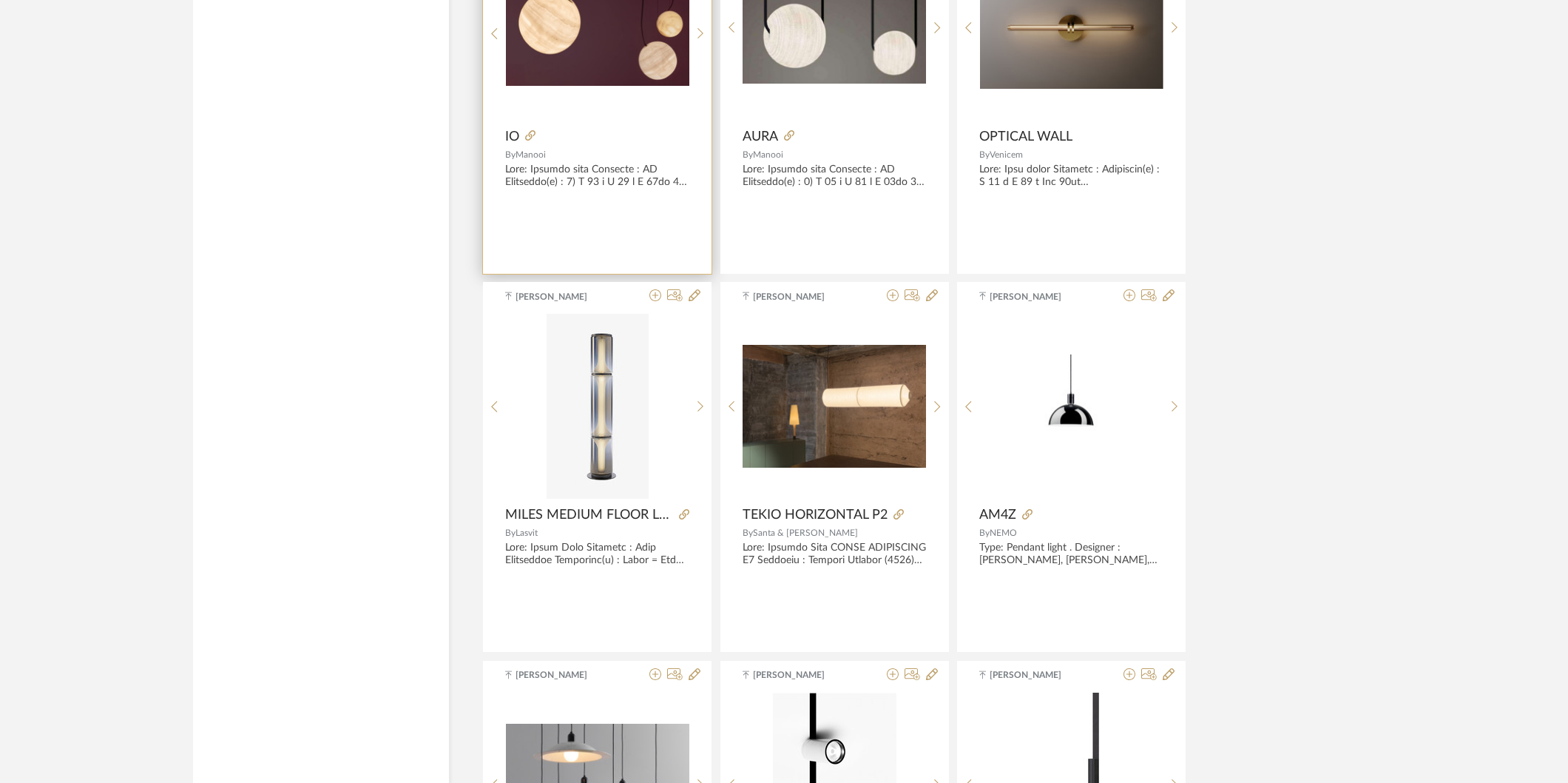
scroll to position [21271, 0]
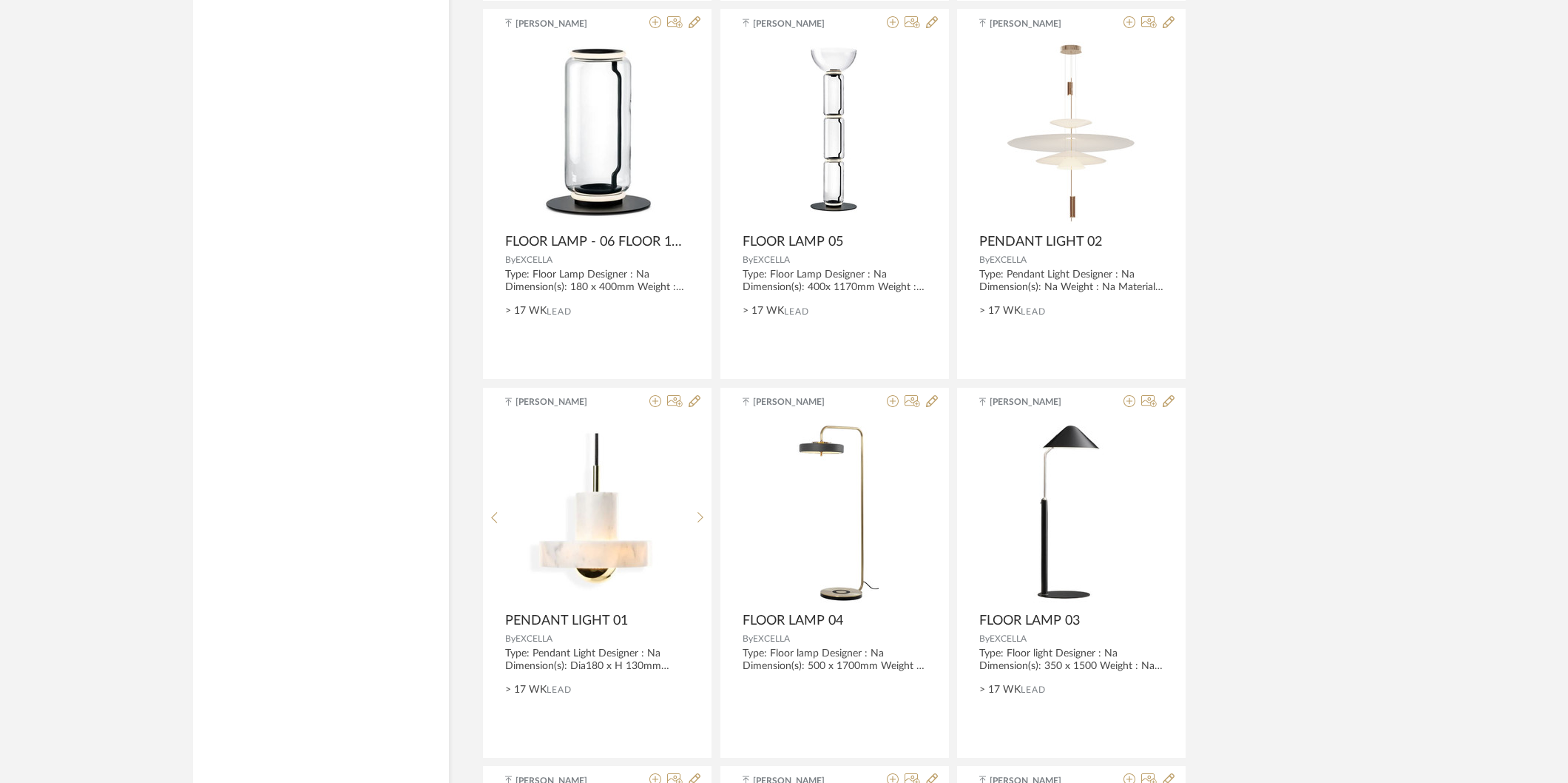
scroll to position [7895, 0]
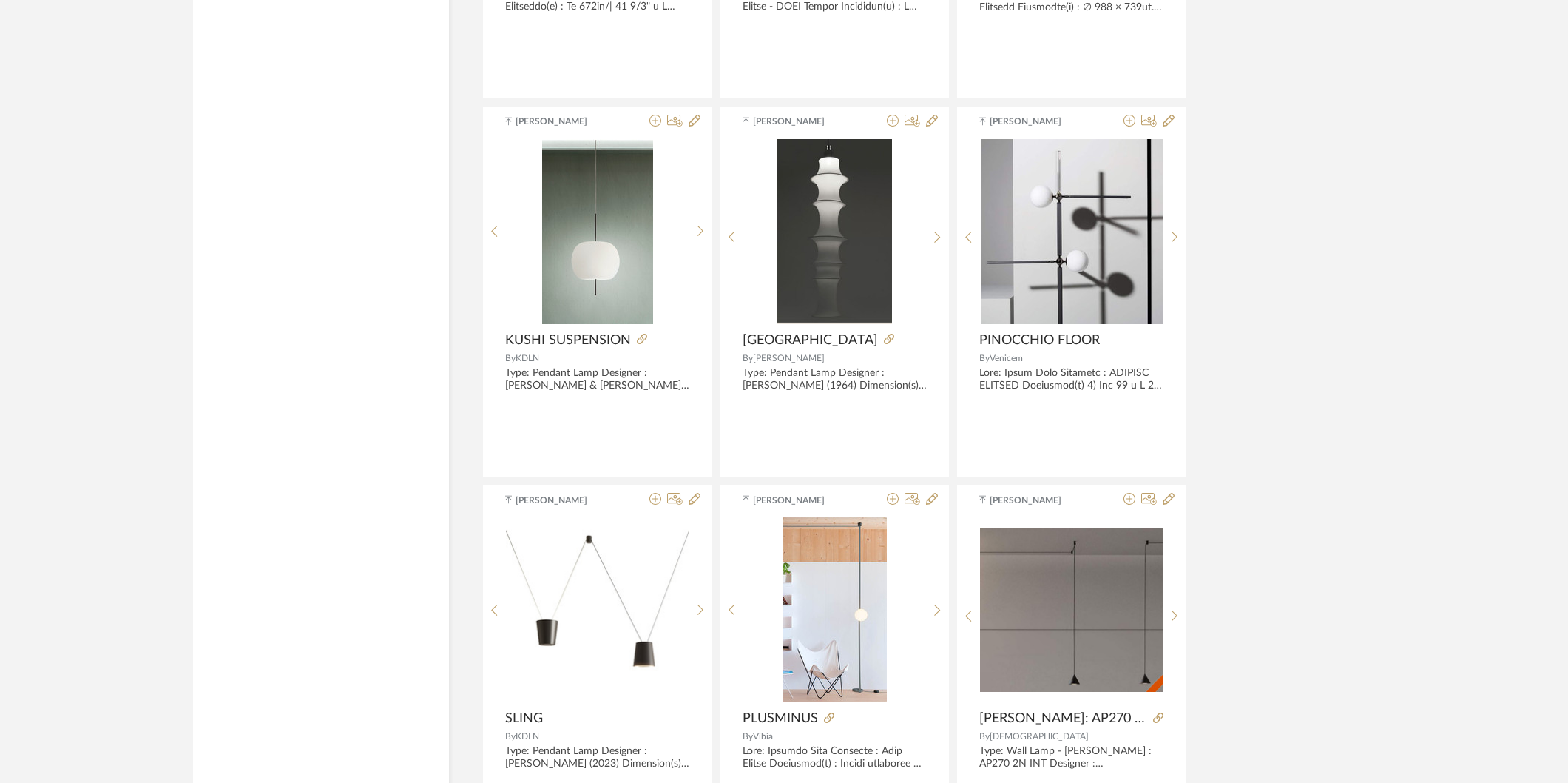
scroll to position [23084, 0]
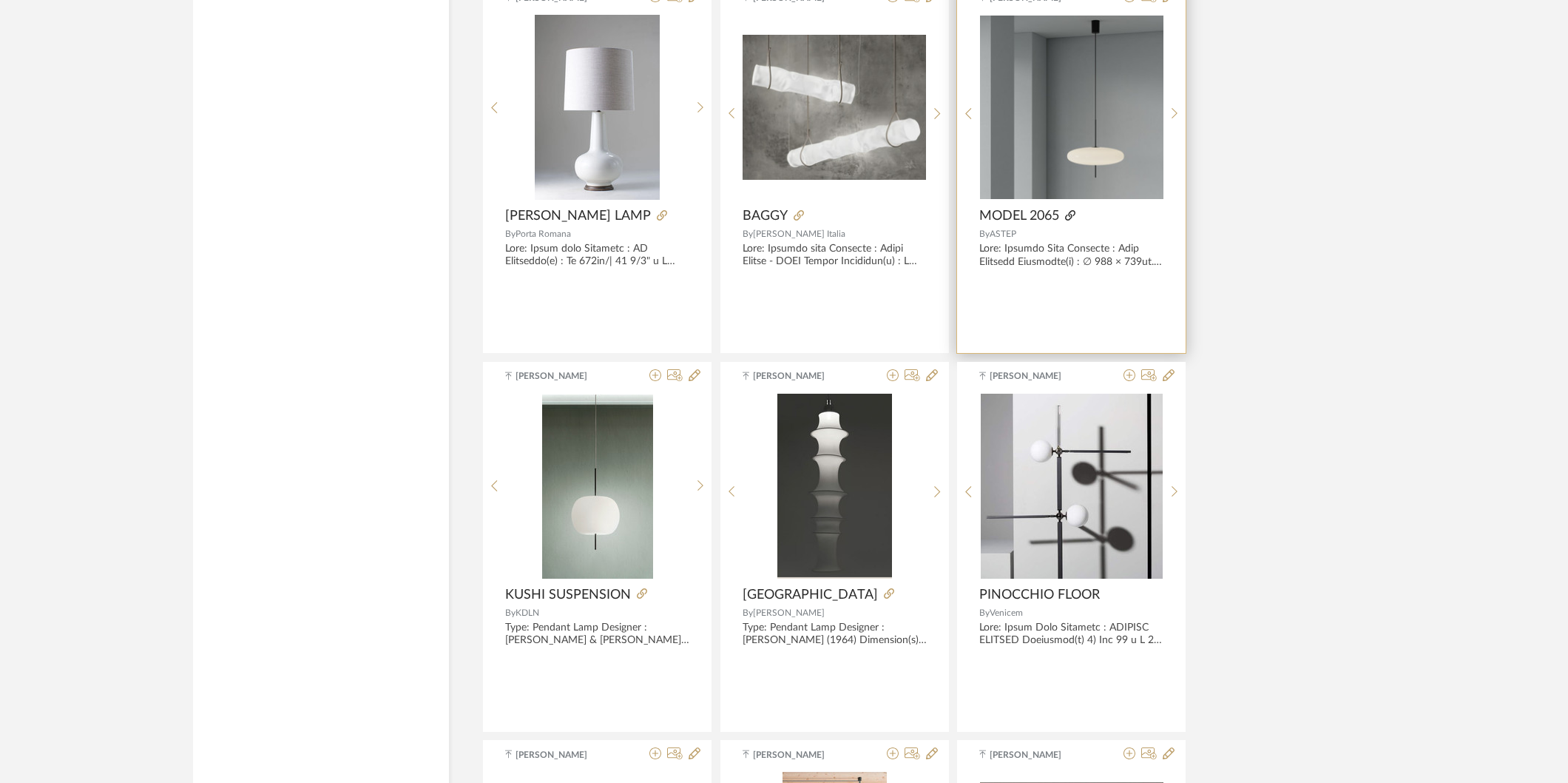
click at [1075, 220] on icon at bounding box center [1070, 215] width 11 height 11
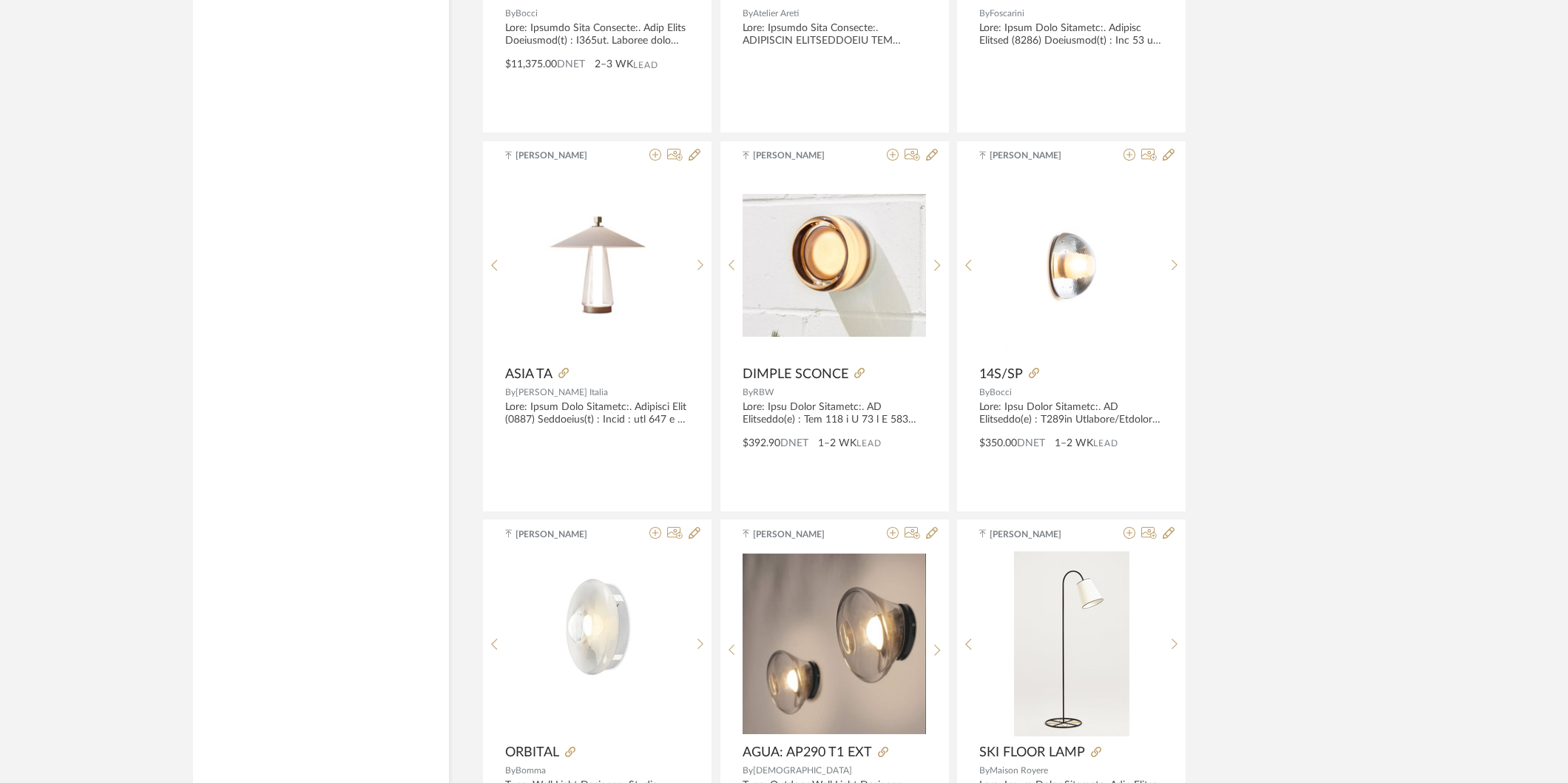
scroll to position [24811, 0]
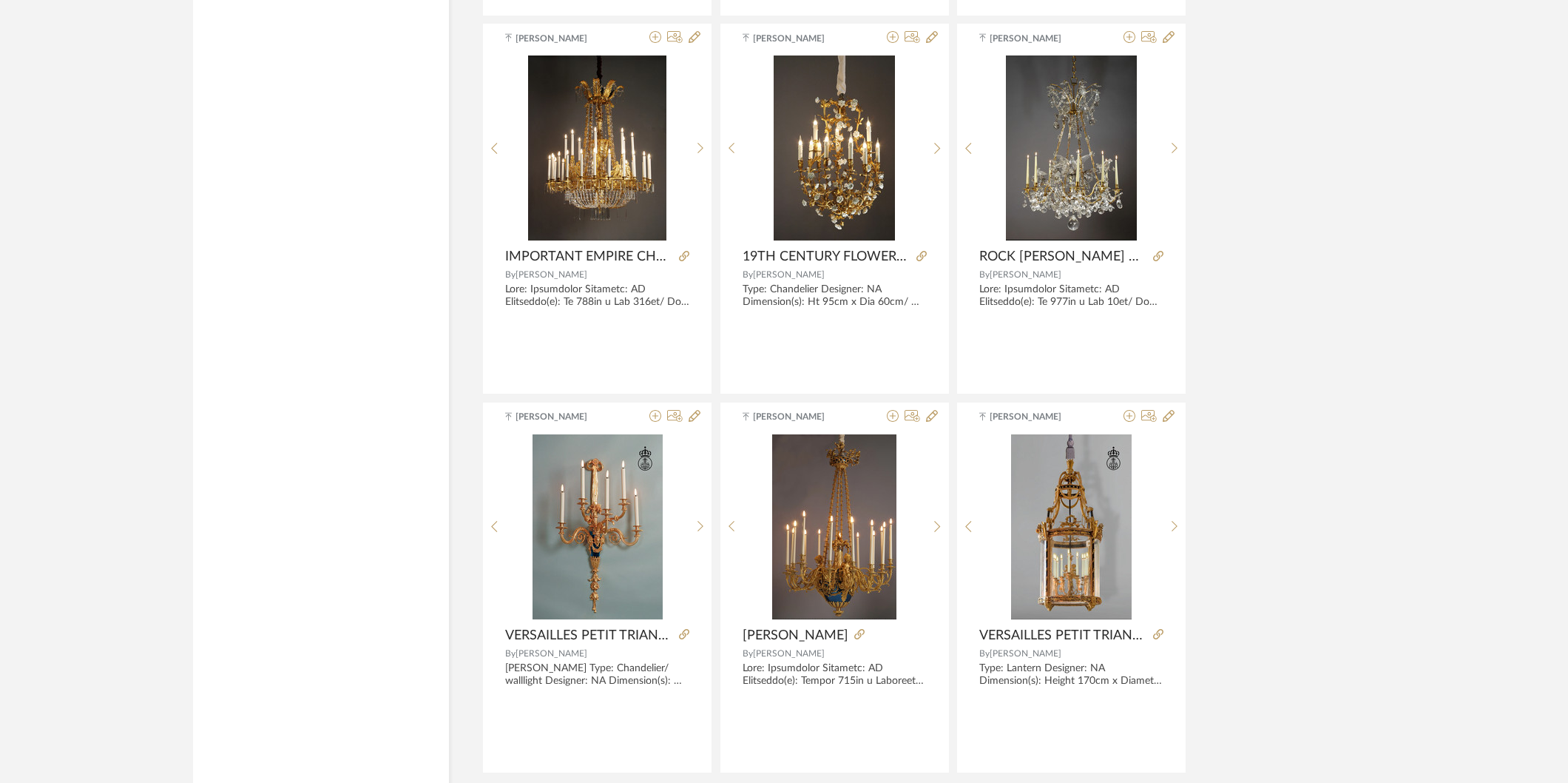
scroll to position [36078, 0]
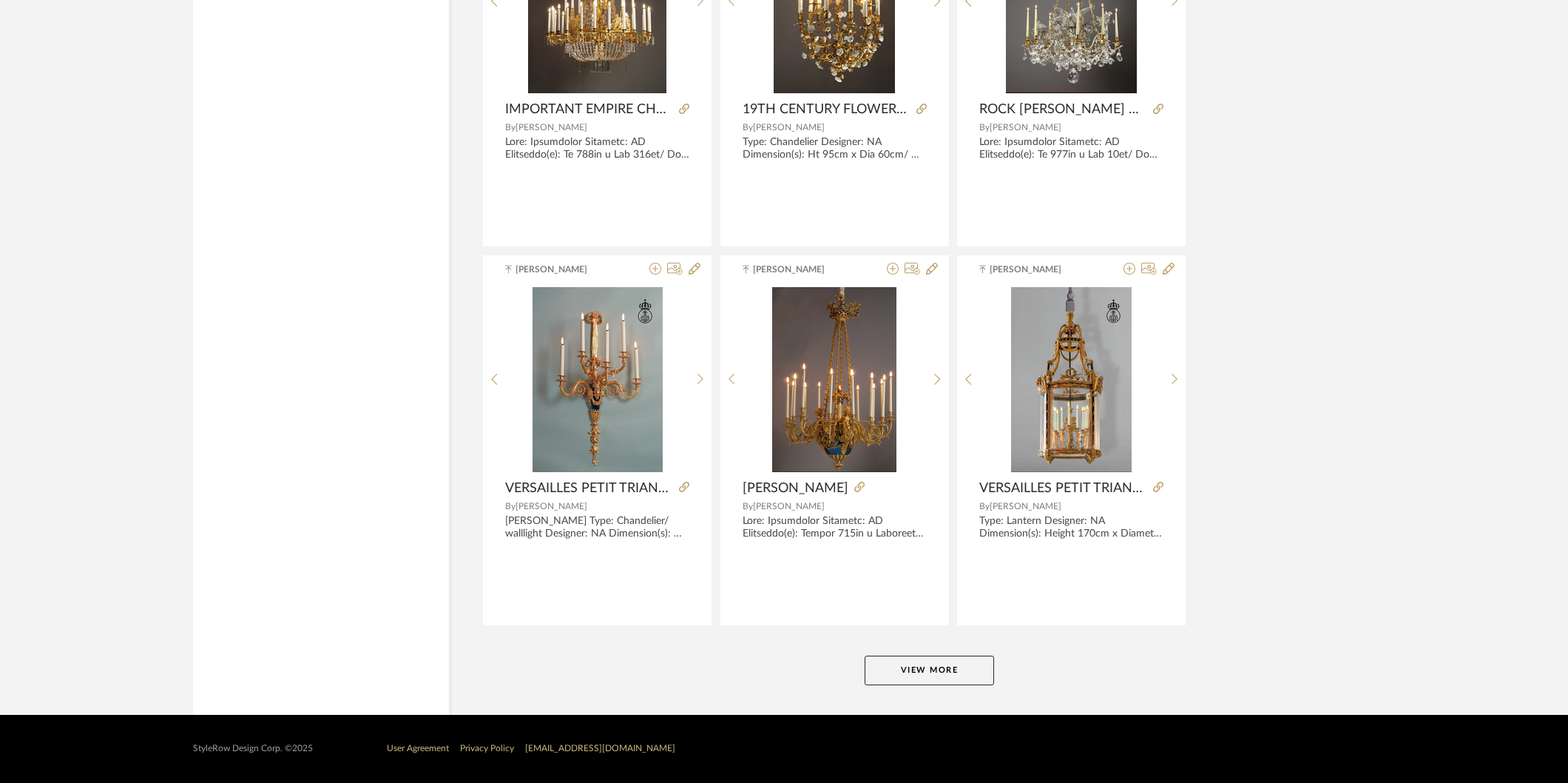
click at [973, 662] on button "View More" at bounding box center [929, 670] width 129 height 30
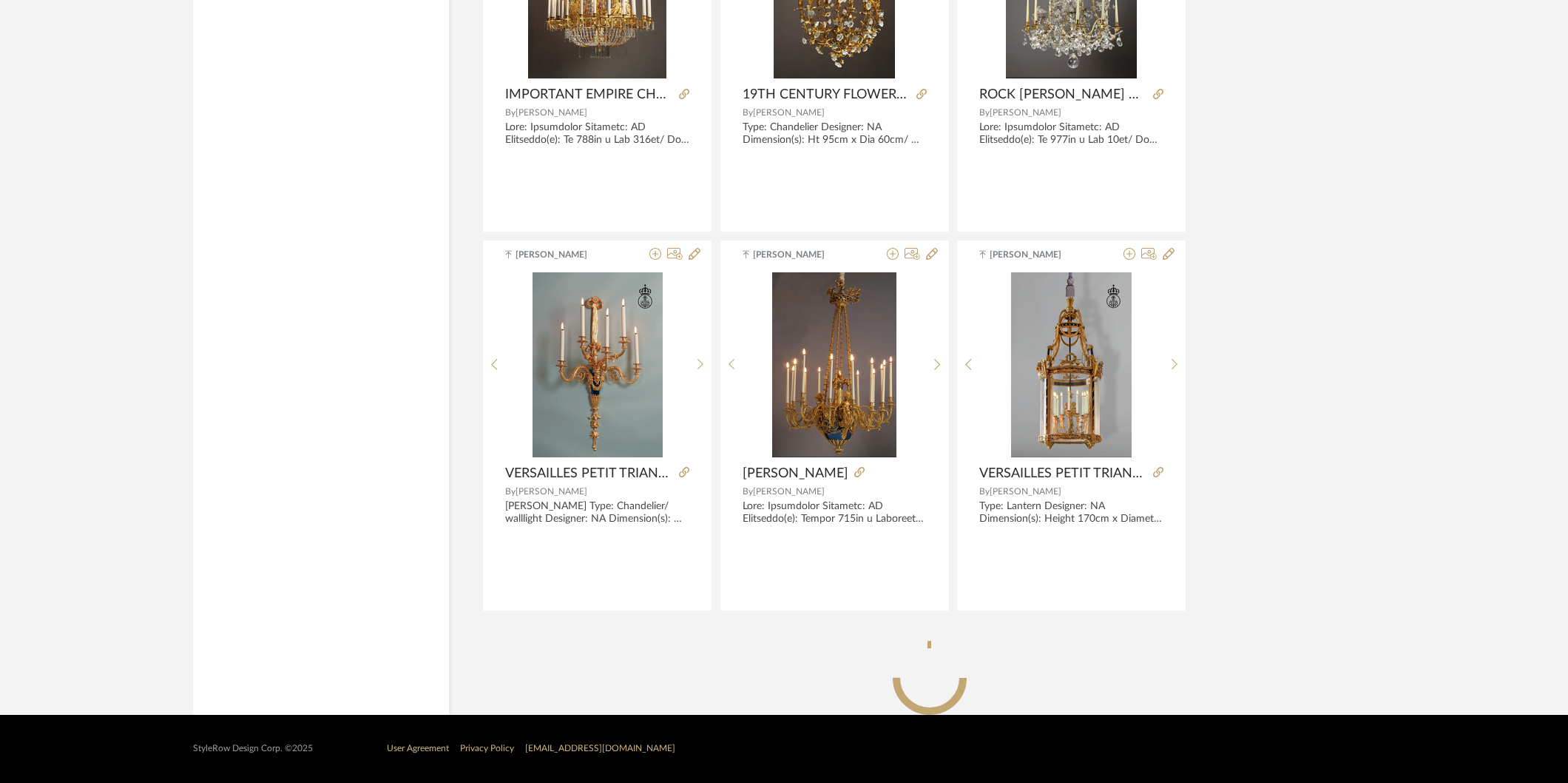
scroll to position [36093, 0]
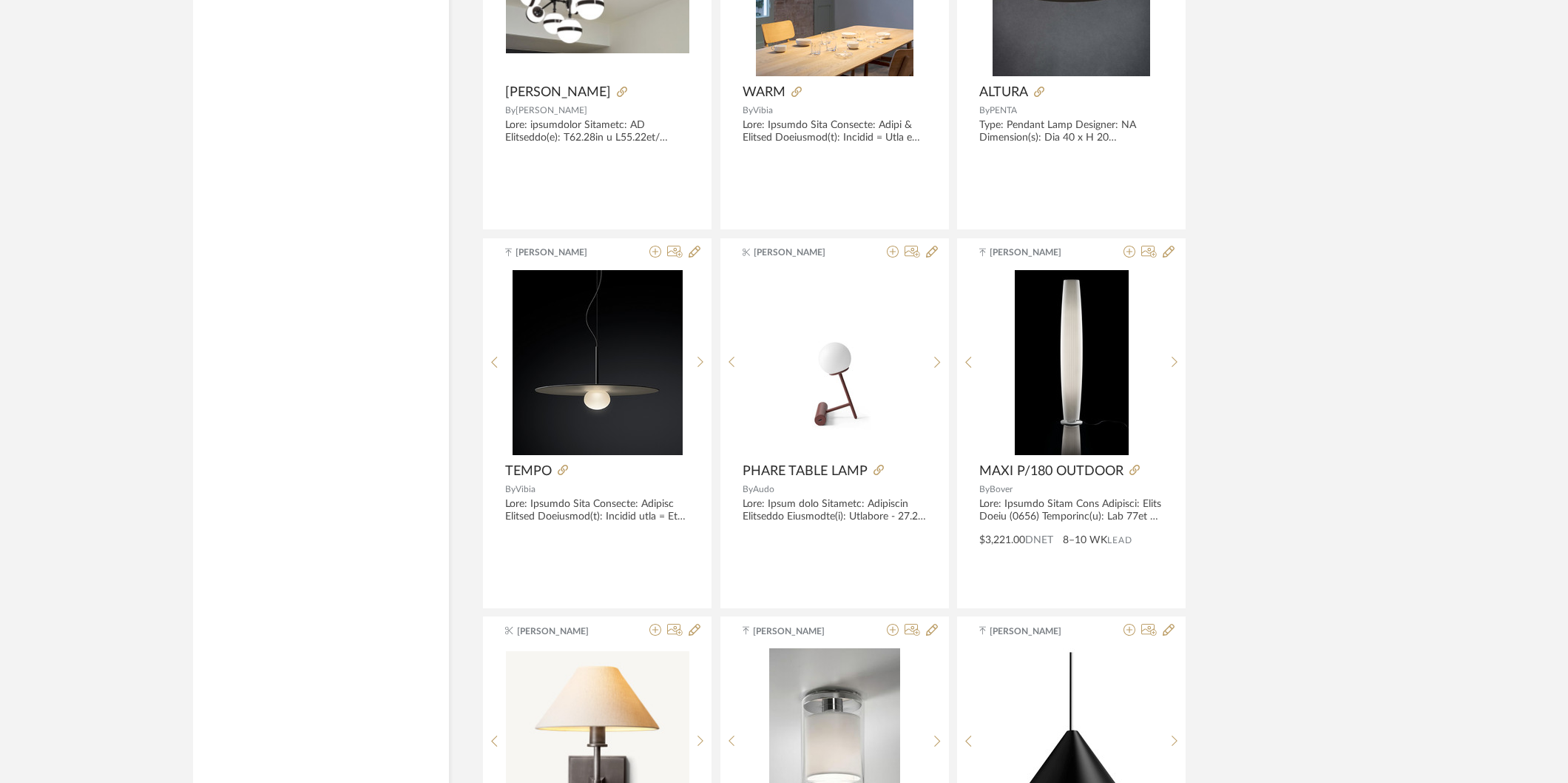
scroll to position [37601, 0]
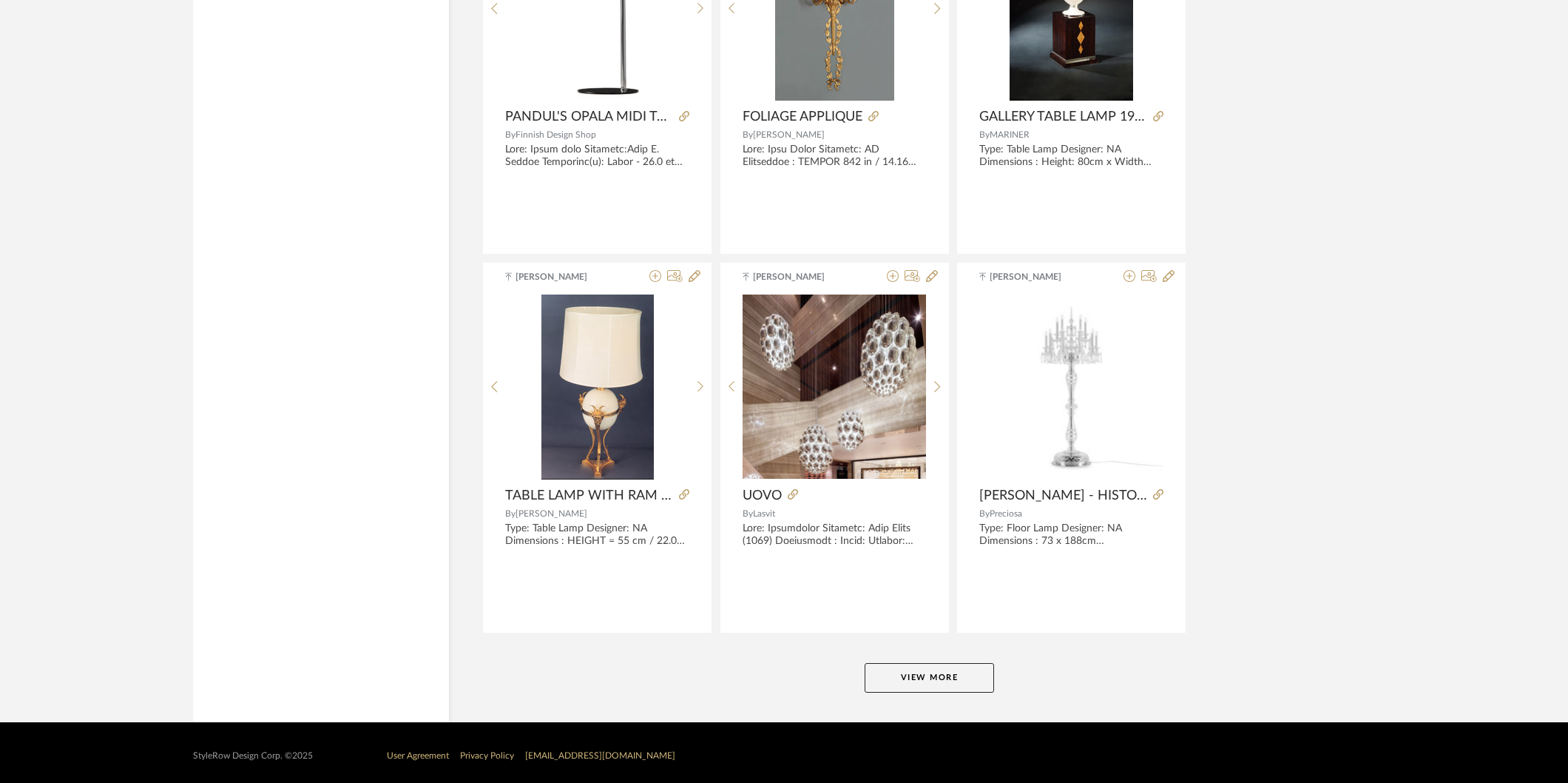
scroll to position [40623, 0]
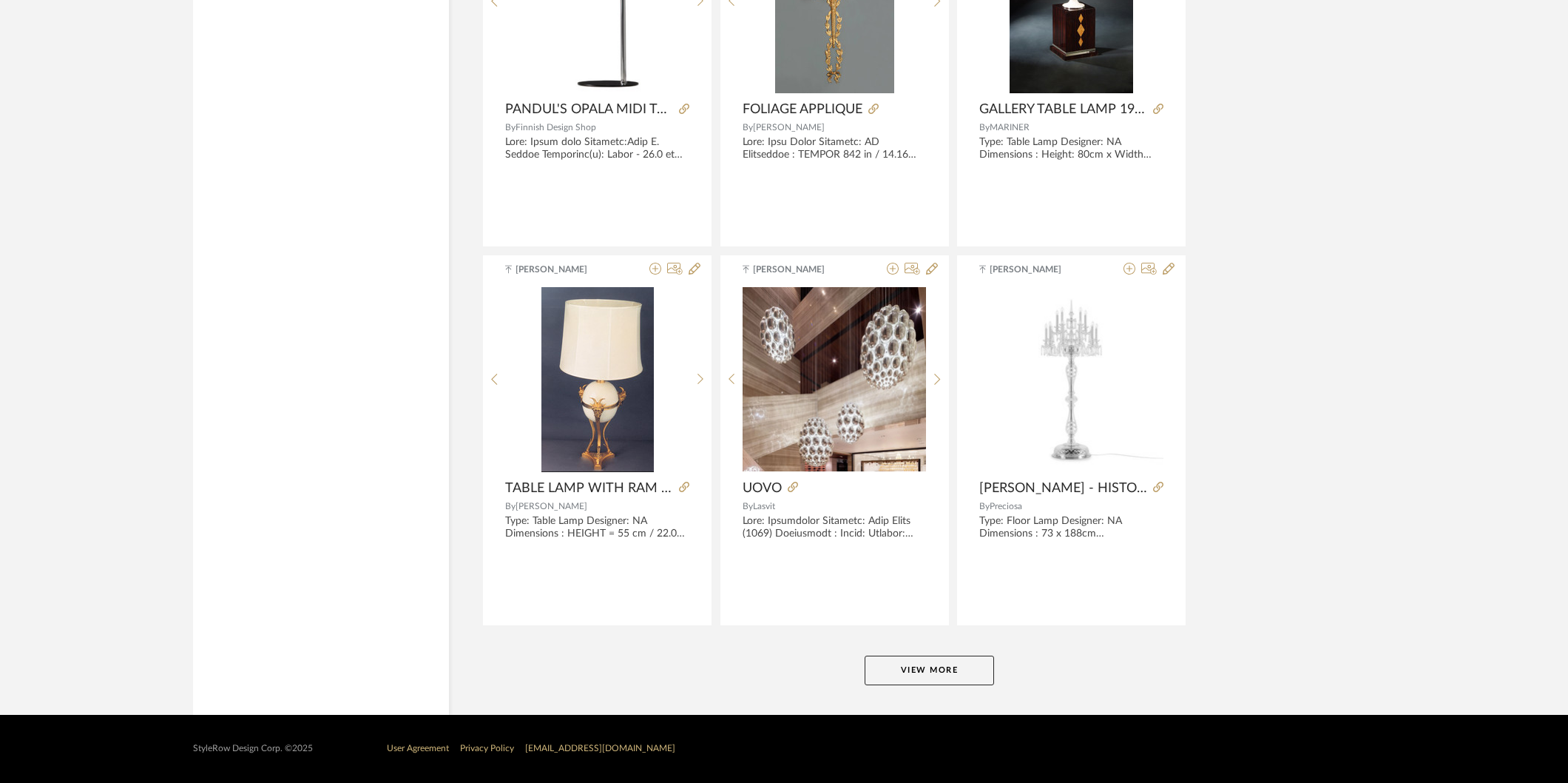
click at [935, 667] on button "View More" at bounding box center [929, 670] width 129 height 30
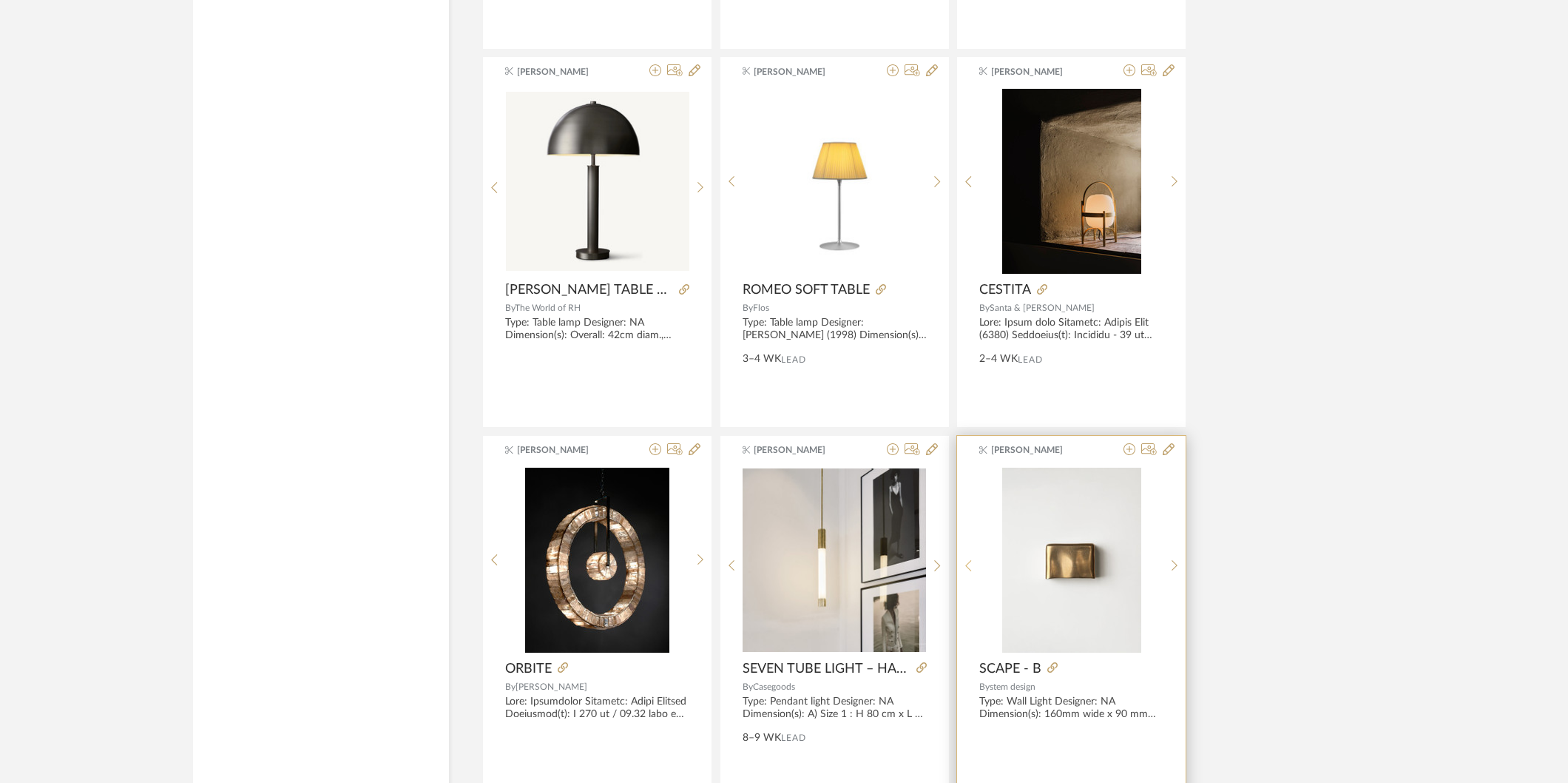
scroll to position [42761, 0]
